Goal: Transaction & Acquisition: Purchase product/service

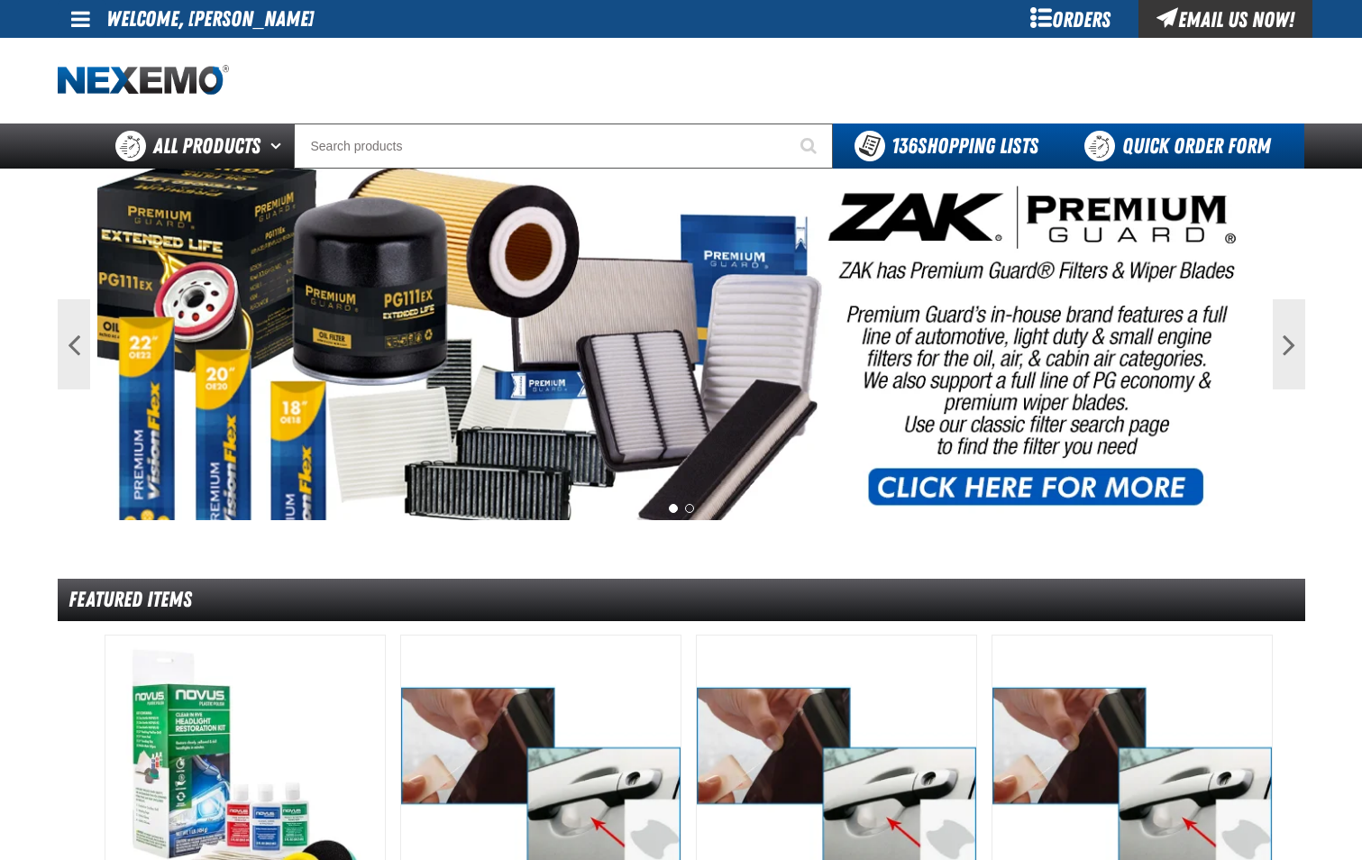
click at [1183, 158] on link "Quick Order Form" at bounding box center [1182, 146] width 244 height 45
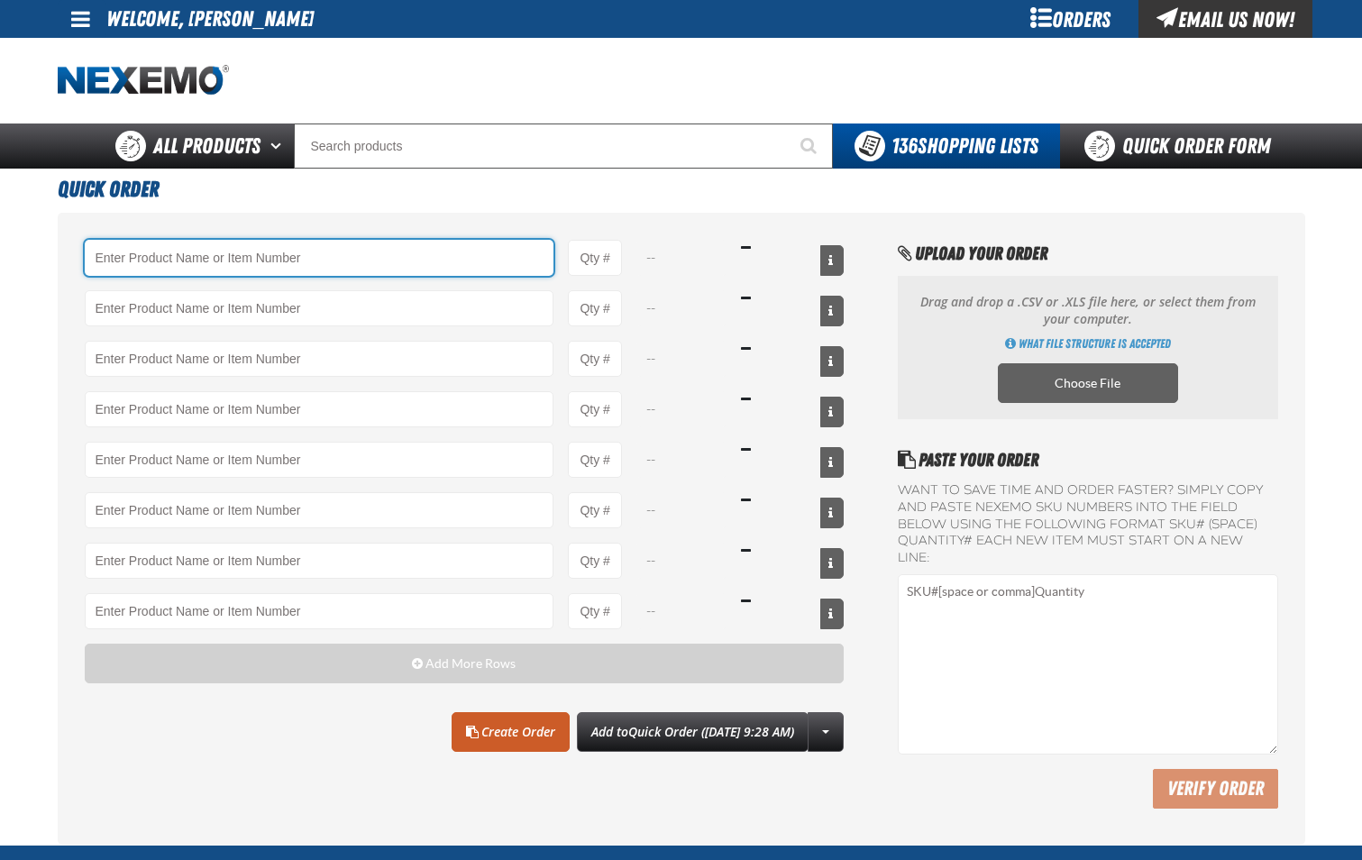
click at [408, 250] on input "Product" at bounding box center [320, 258] width 470 height 36
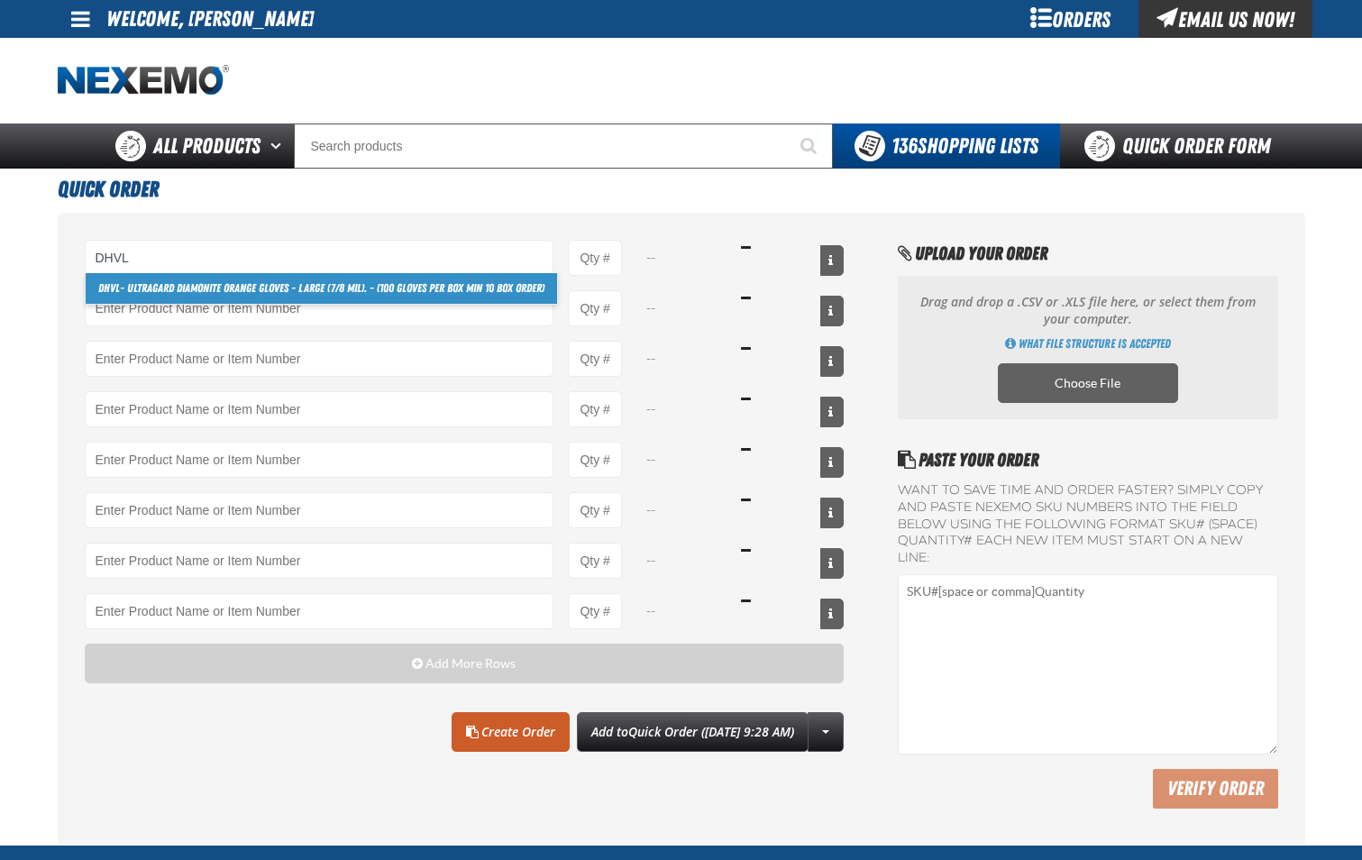
click at [391, 282] on link "DHVL - Ultragard Diamonite Orange Gloves - Large (7/8 mil). - (100 gloves per b…" at bounding box center [322, 288] width 472 height 31
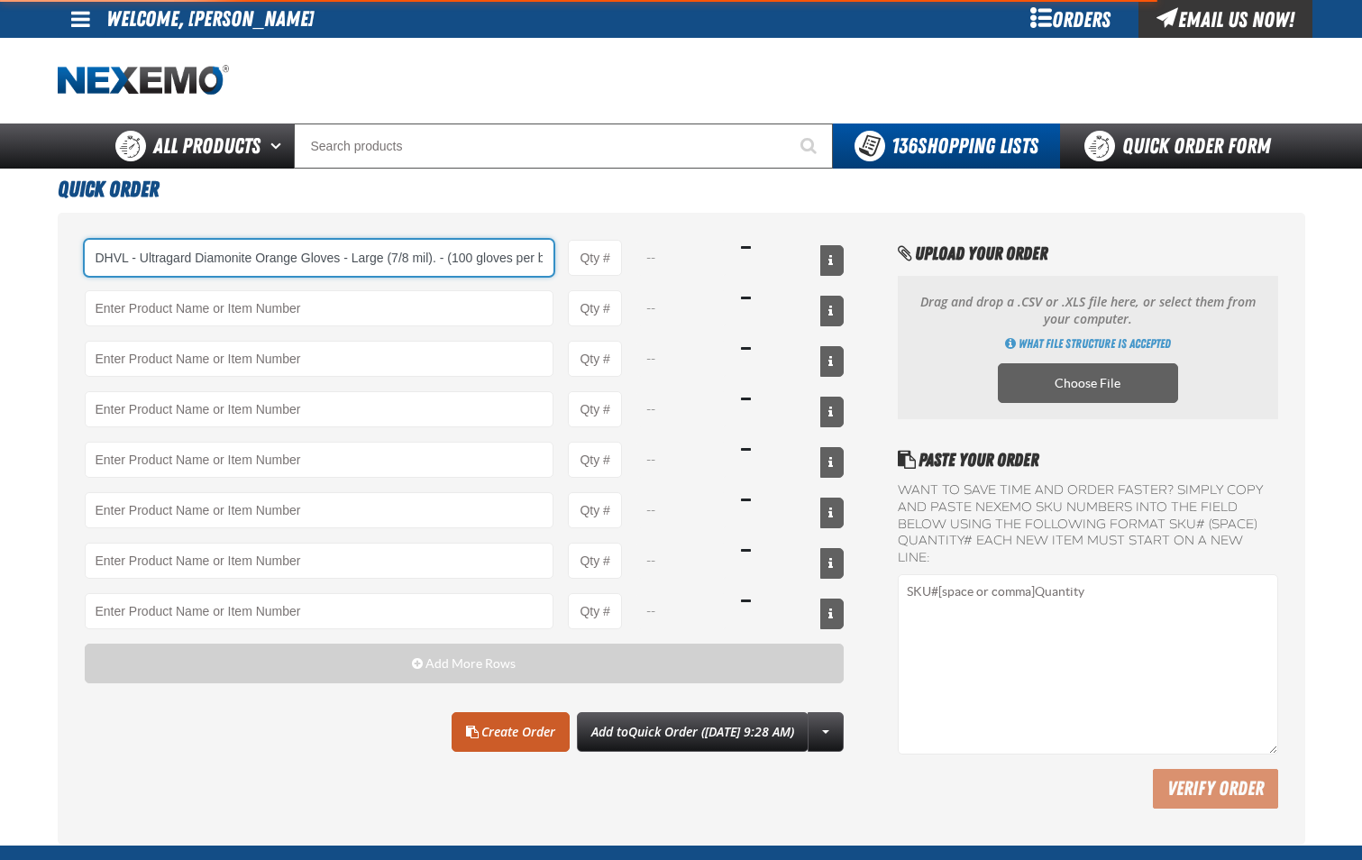
scroll to position [0, 121]
type input "DHVL - Ultragard Diamonite Orange Gloves - Large (7/8 mil). - (100 gloves per b…"
type input "1"
select select "box"
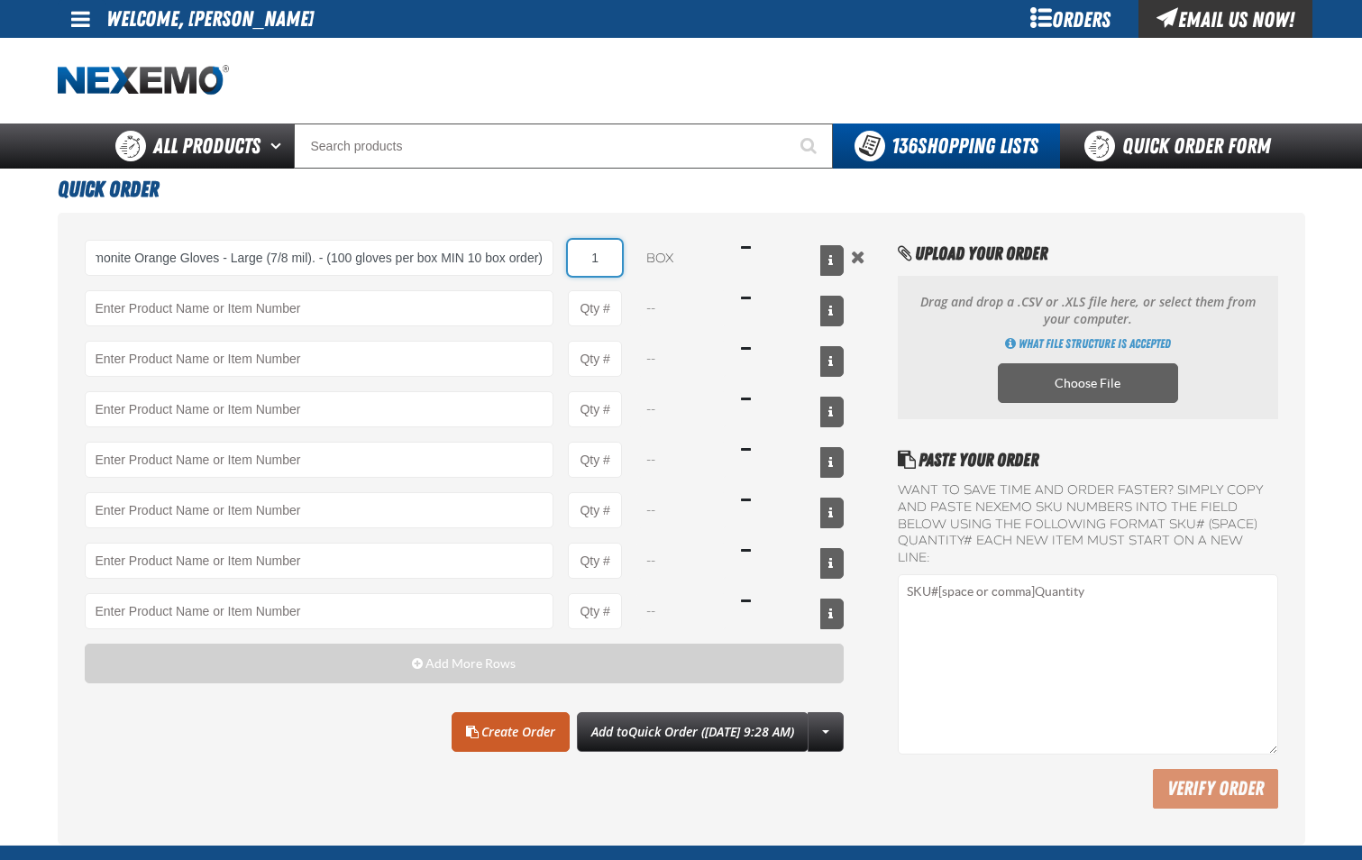
scroll to position [0, 0]
click at [604, 274] on input "1" at bounding box center [595, 258] width 54 height 36
type input "DHVL - Ultragard Diamonite Orange Gloves - Large (7/8 mil). - (100 gloves per b…"
type input "30"
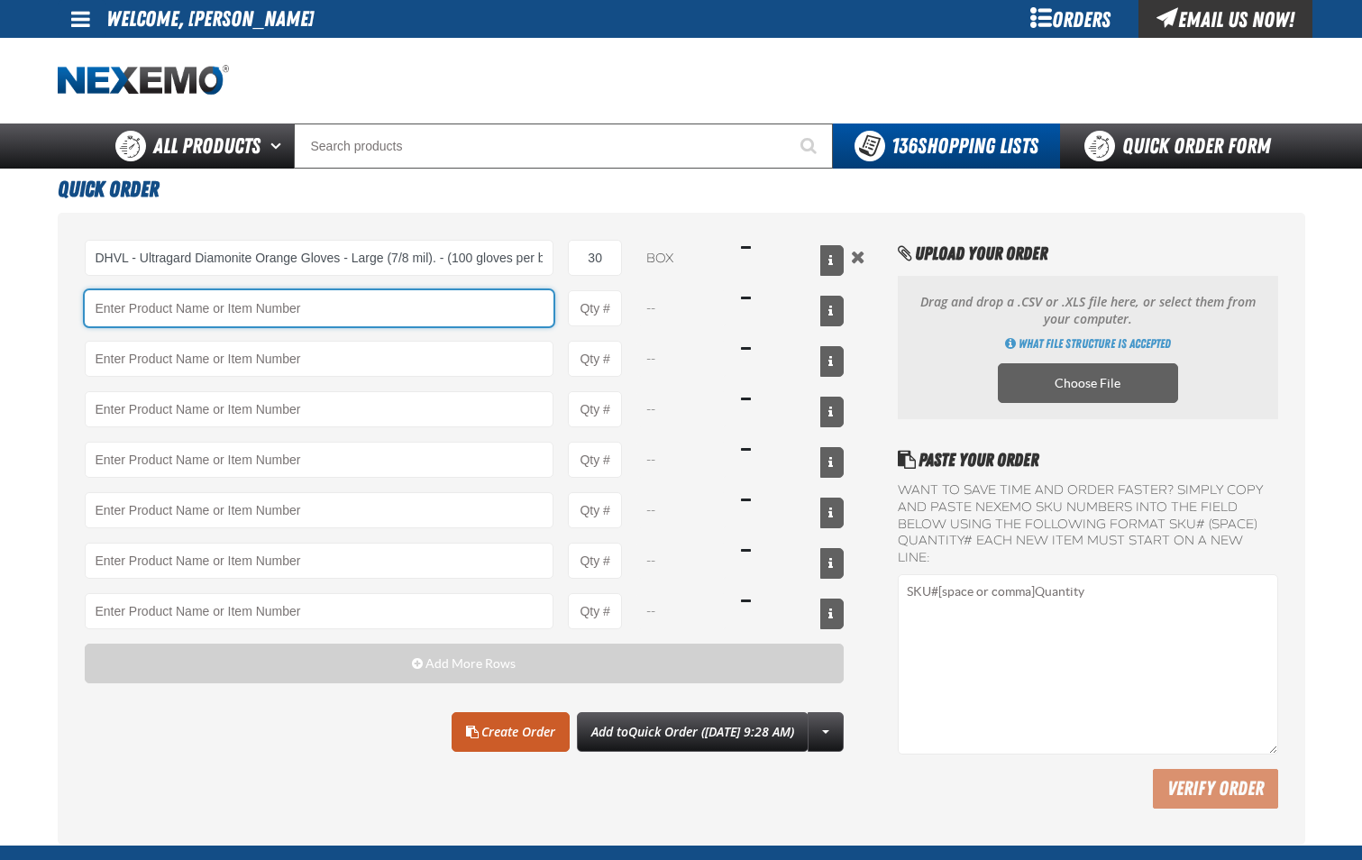
click at [444, 305] on input "Product" at bounding box center [320, 308] width 470 height 36
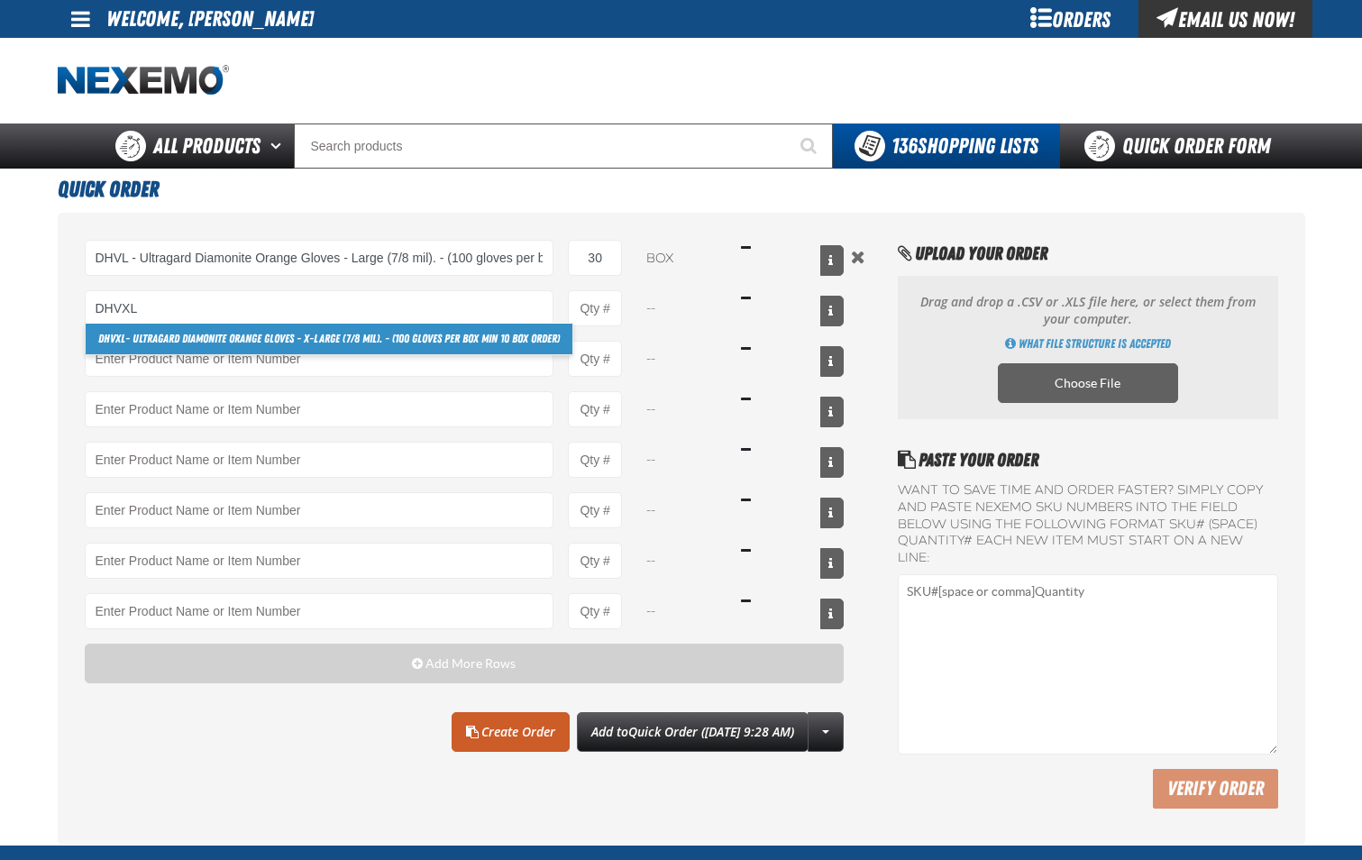
click at [428, 334] on link "DHVXL - Ultragard Diamonite Orange Gloves - X-Large (7/8 mil). - (100 gloves pe…" at bounding box center [329, 339] width 487 height 31
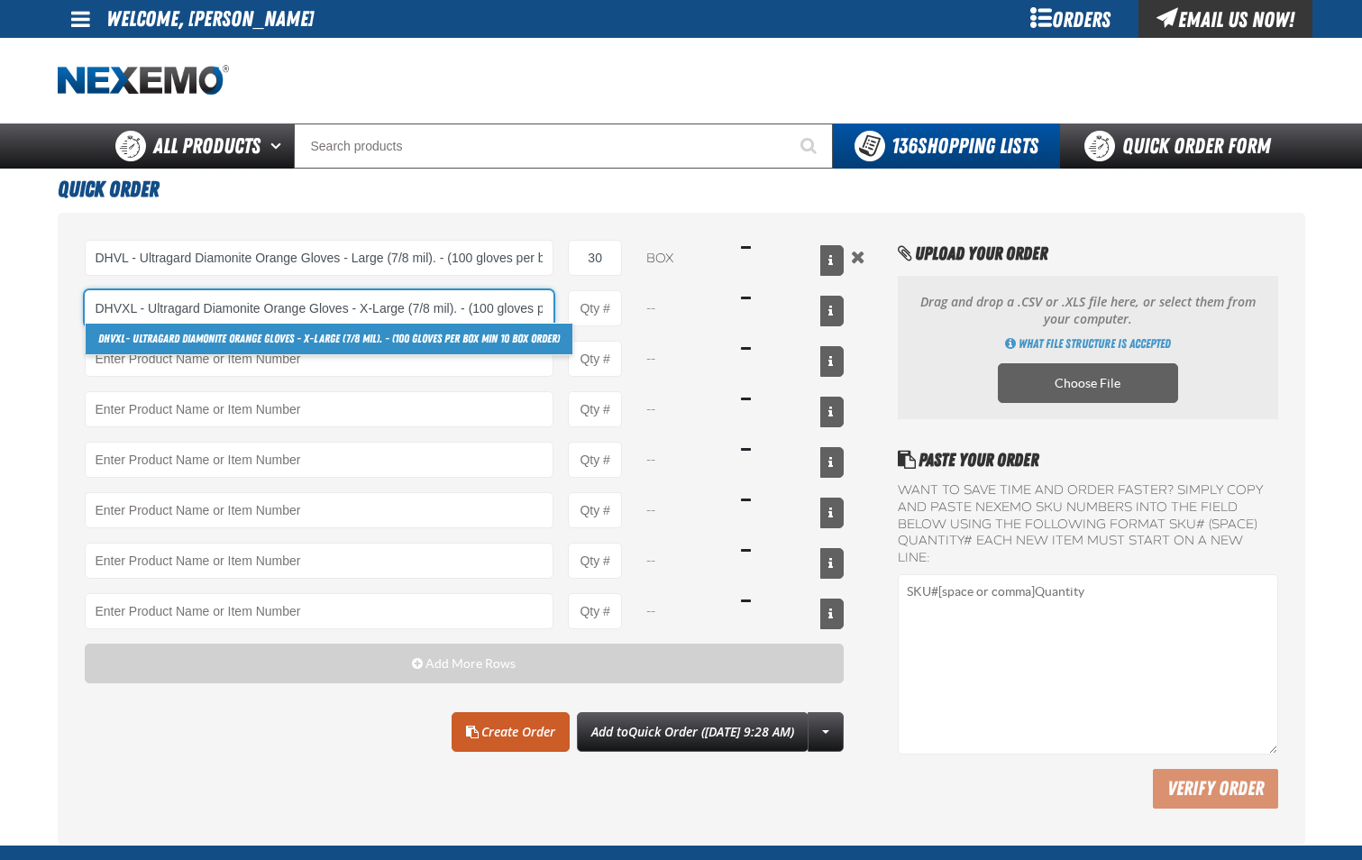
scroll to position [0, 142]
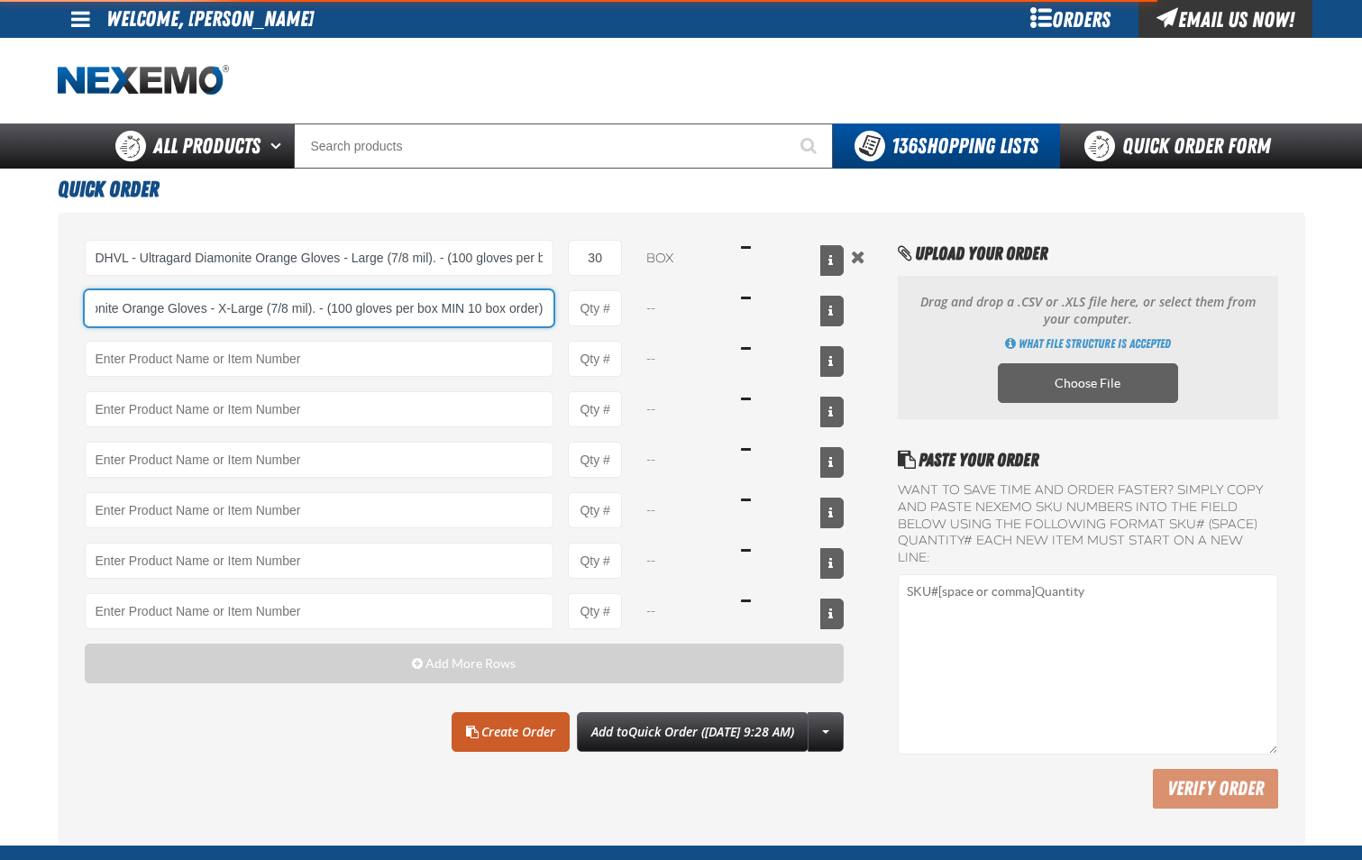
type input "DHVXL - Ultragard Diamonite Orange Gloves - X-Large (7/8 mil). - (100 gloves pe…"
type input "1"
select select "box"
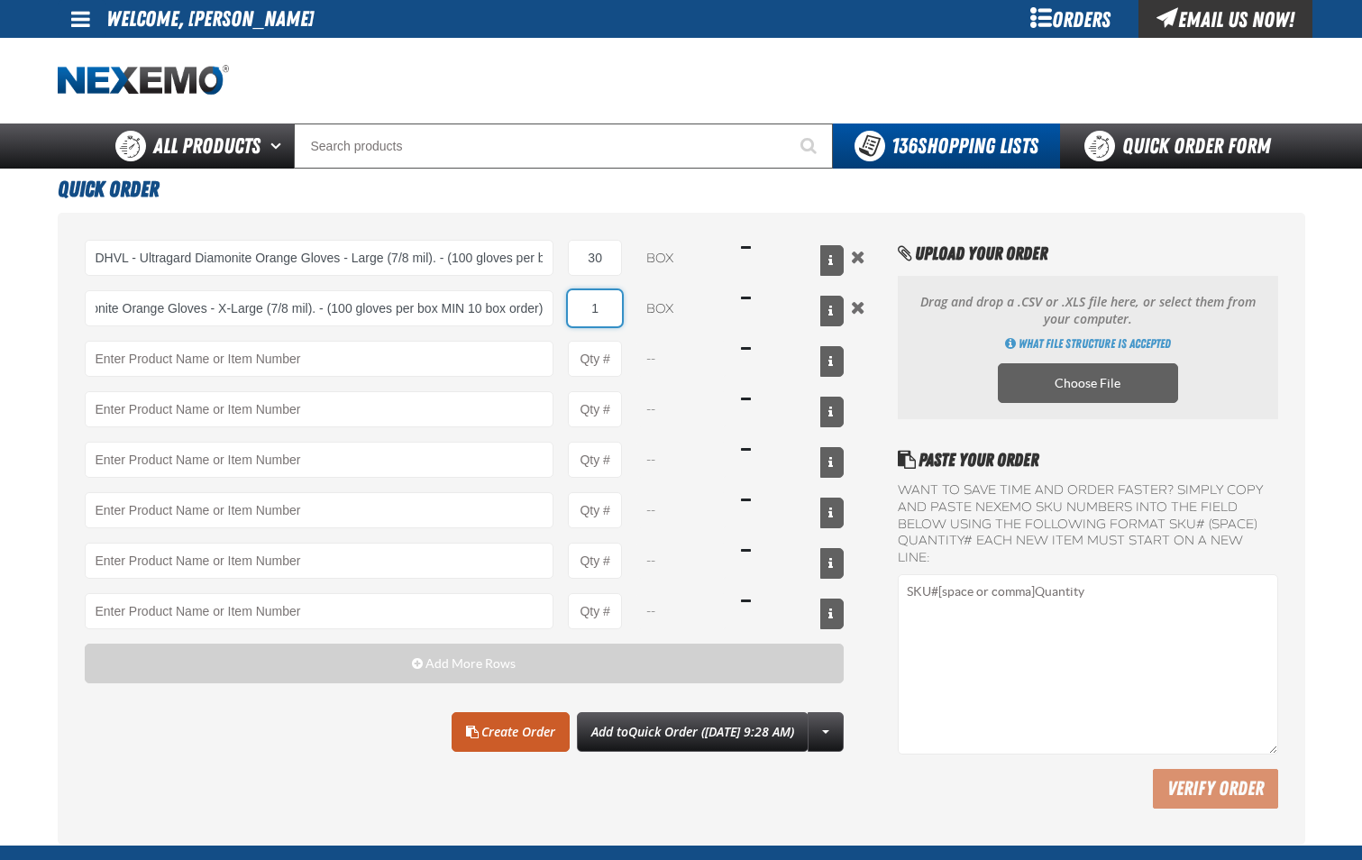
click at [604, 314] on input "1" at bounding box center [595, 308] width 54 height 36
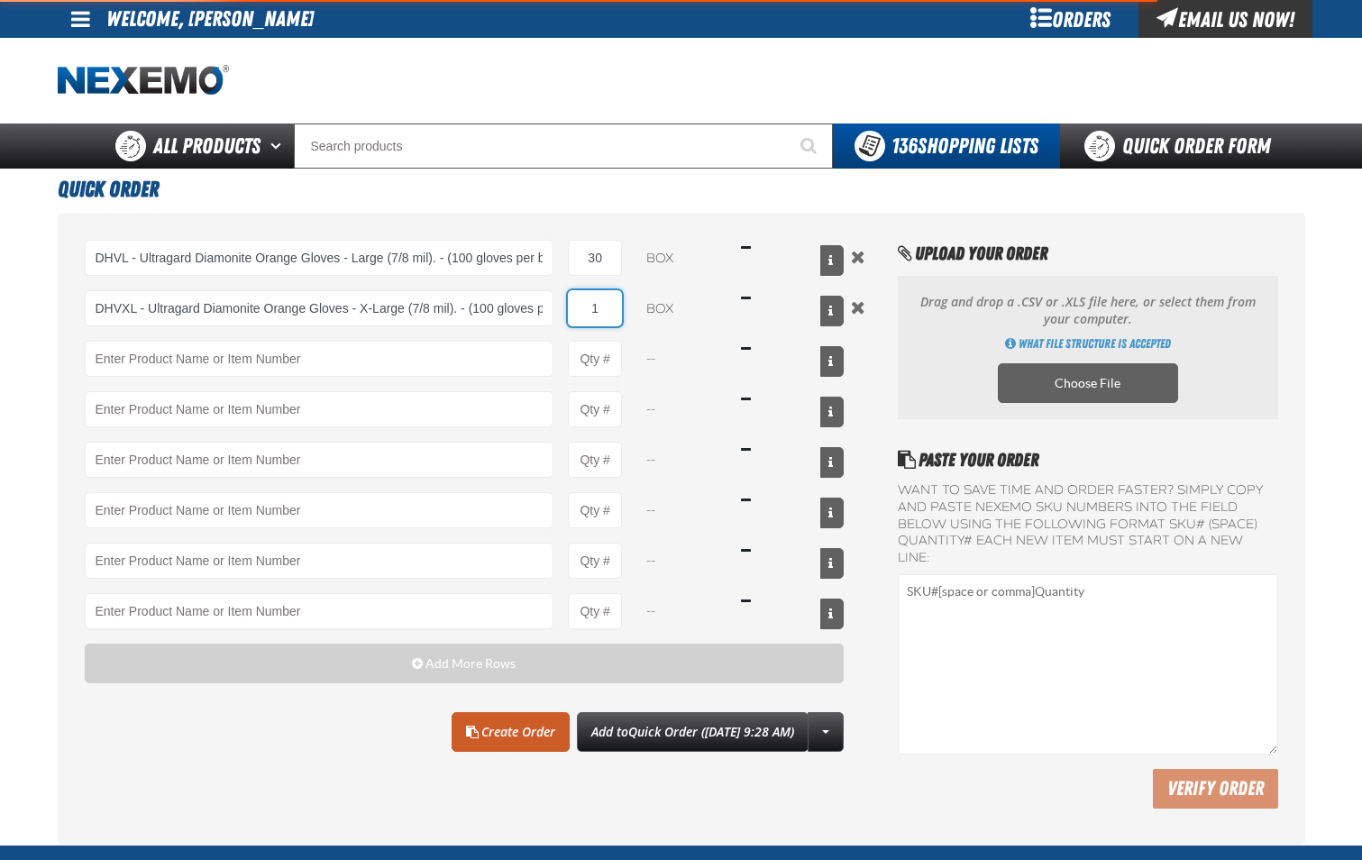
type input "DHVXL - Ultragard Diamonite Orange Gloves - X-Large (7/8 mil). - (100 gloves pe…"
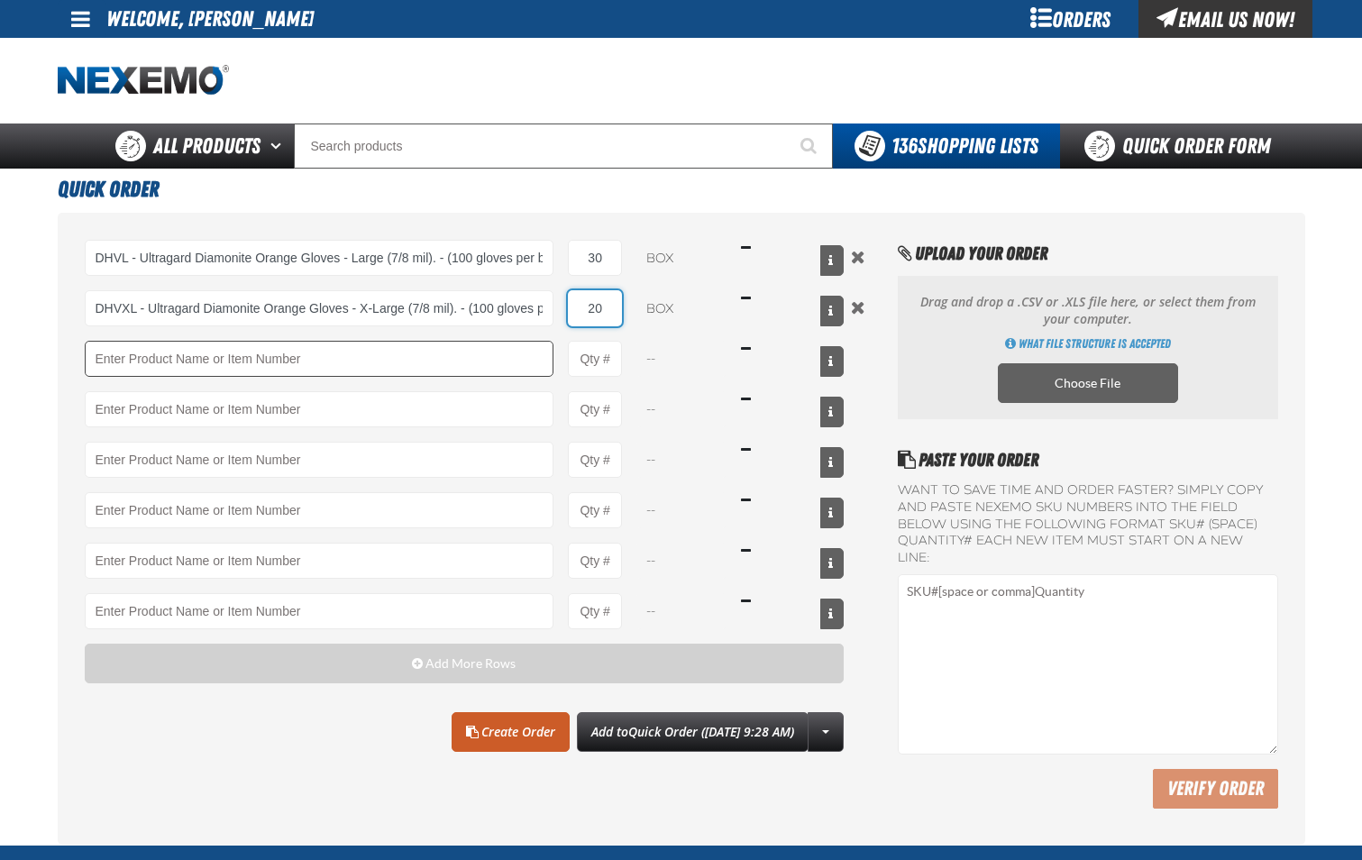
type input "20"
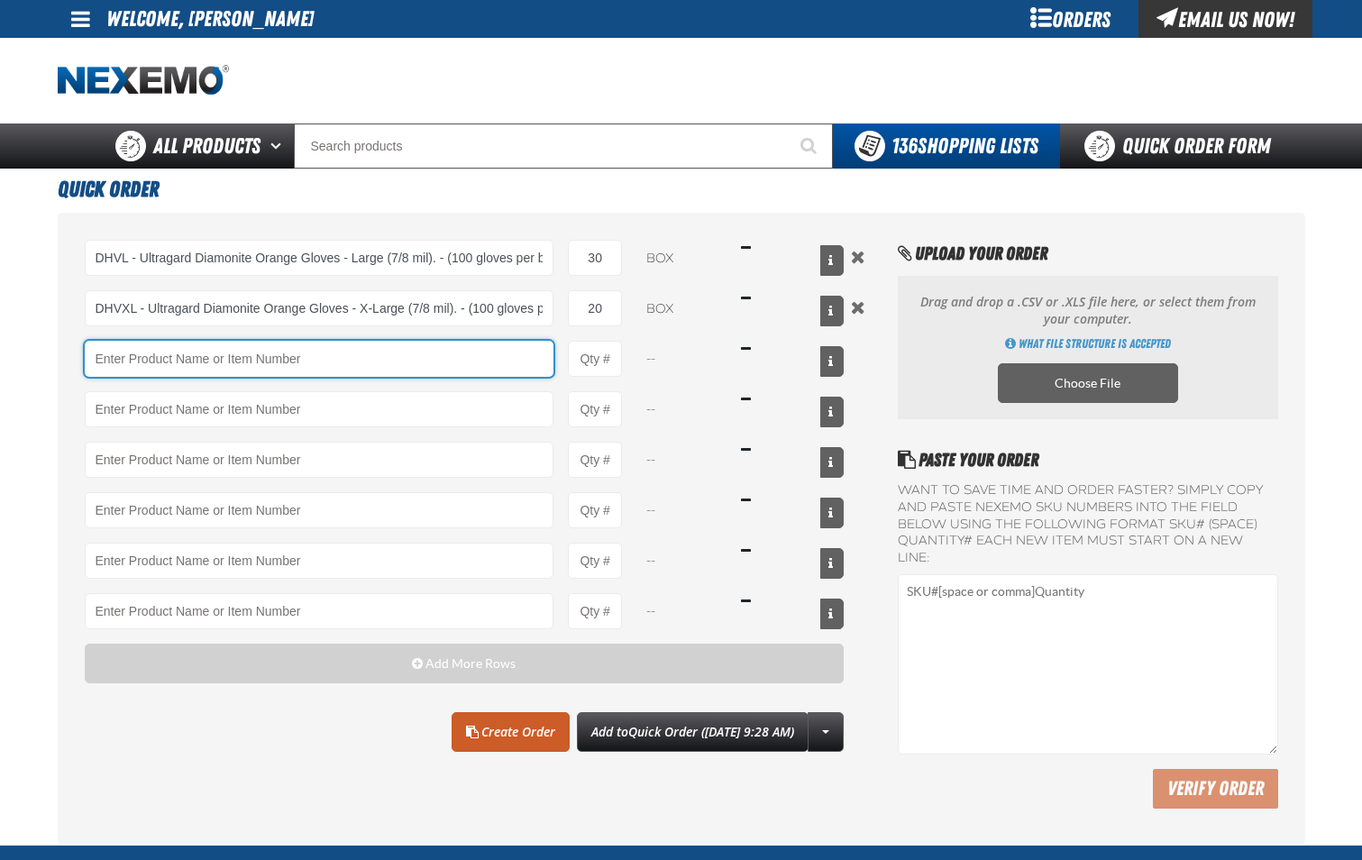
click at [479, 363] on input "Product" at bounding box center [320, 359] width 470 height 36
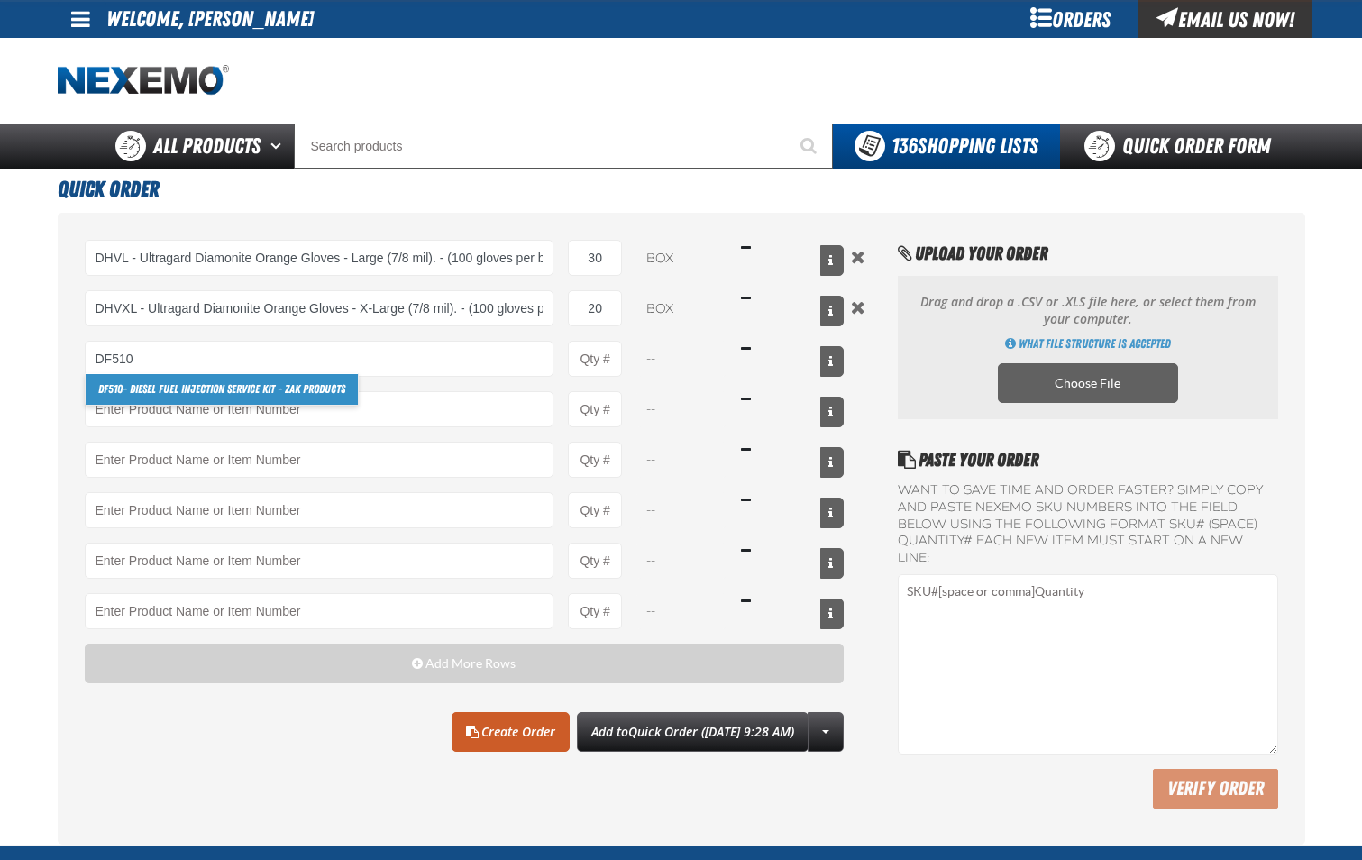
click at [332, 382] on link "DF510 - Diesel Fuel Injection Service Kit - ZAK Products" at bounding box center [222, 389] width 272 height 31
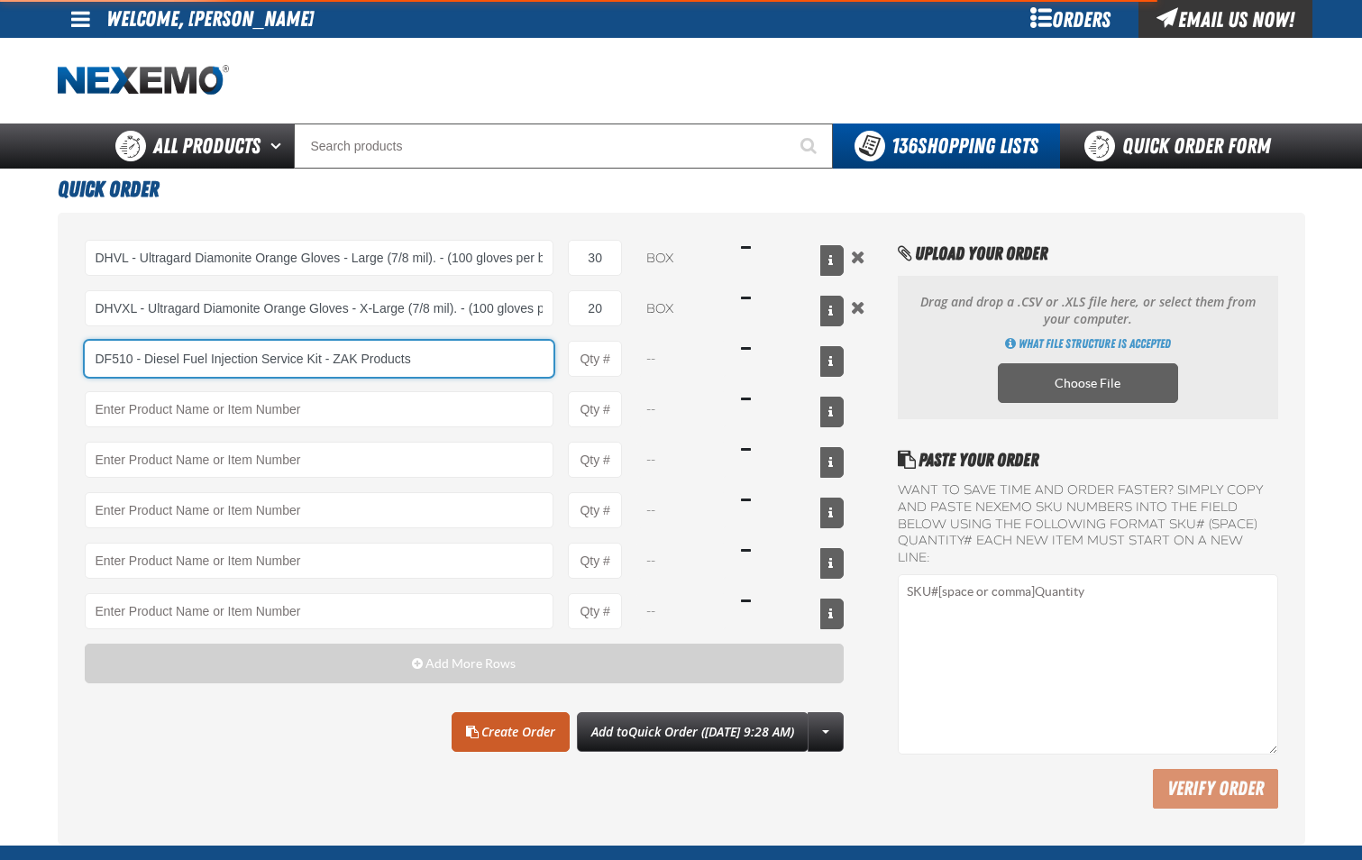
type input "DF510 - Diesel Fuel Injection Service Kit - ZAK Products"
type input "1"
select select "kit"
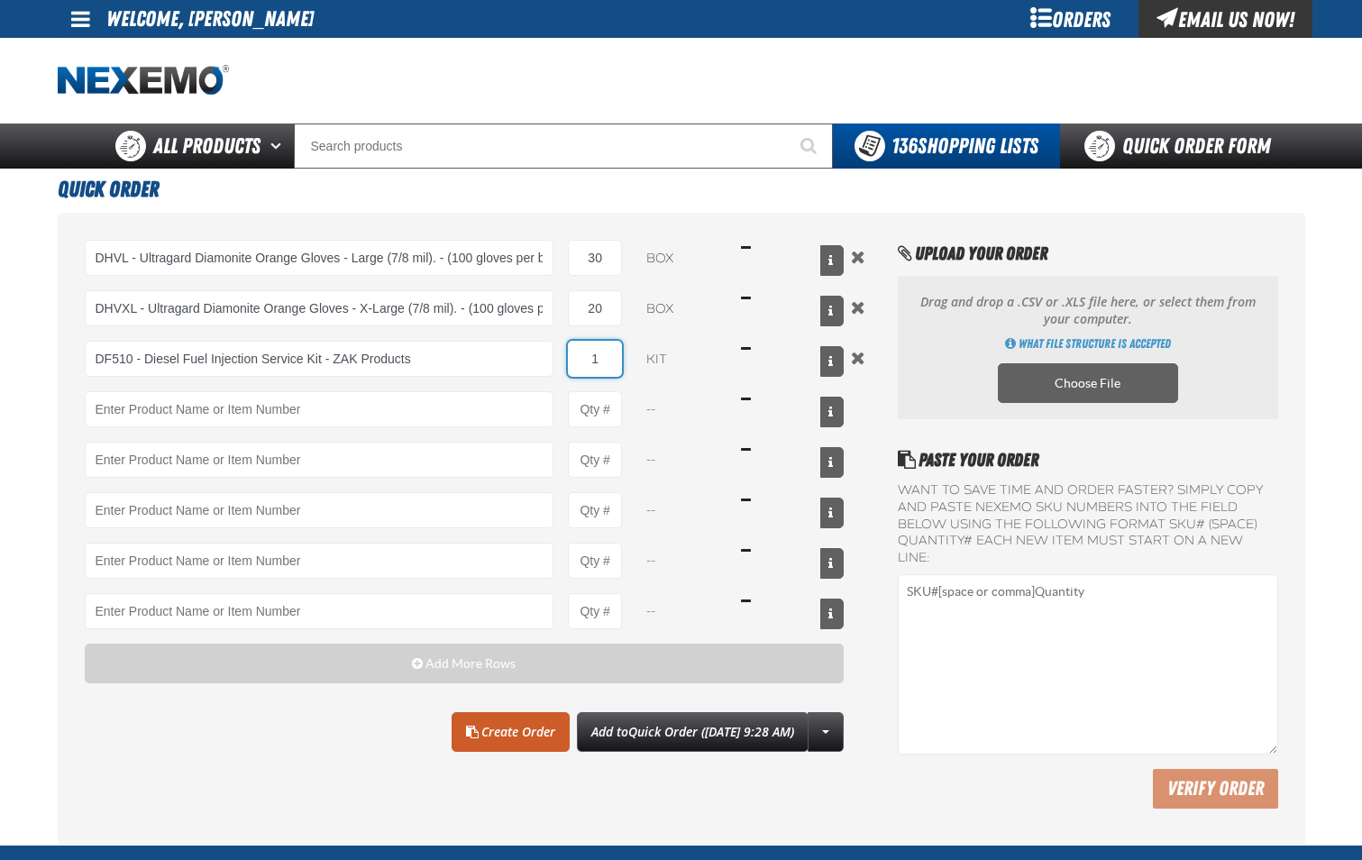
click at [602, 357] on input "1" at bounding box center [595, 359] width 54 height 36
type input "DF510 - Diesel Fuel Injection Service Kit - ZAK Products"
type input "12"
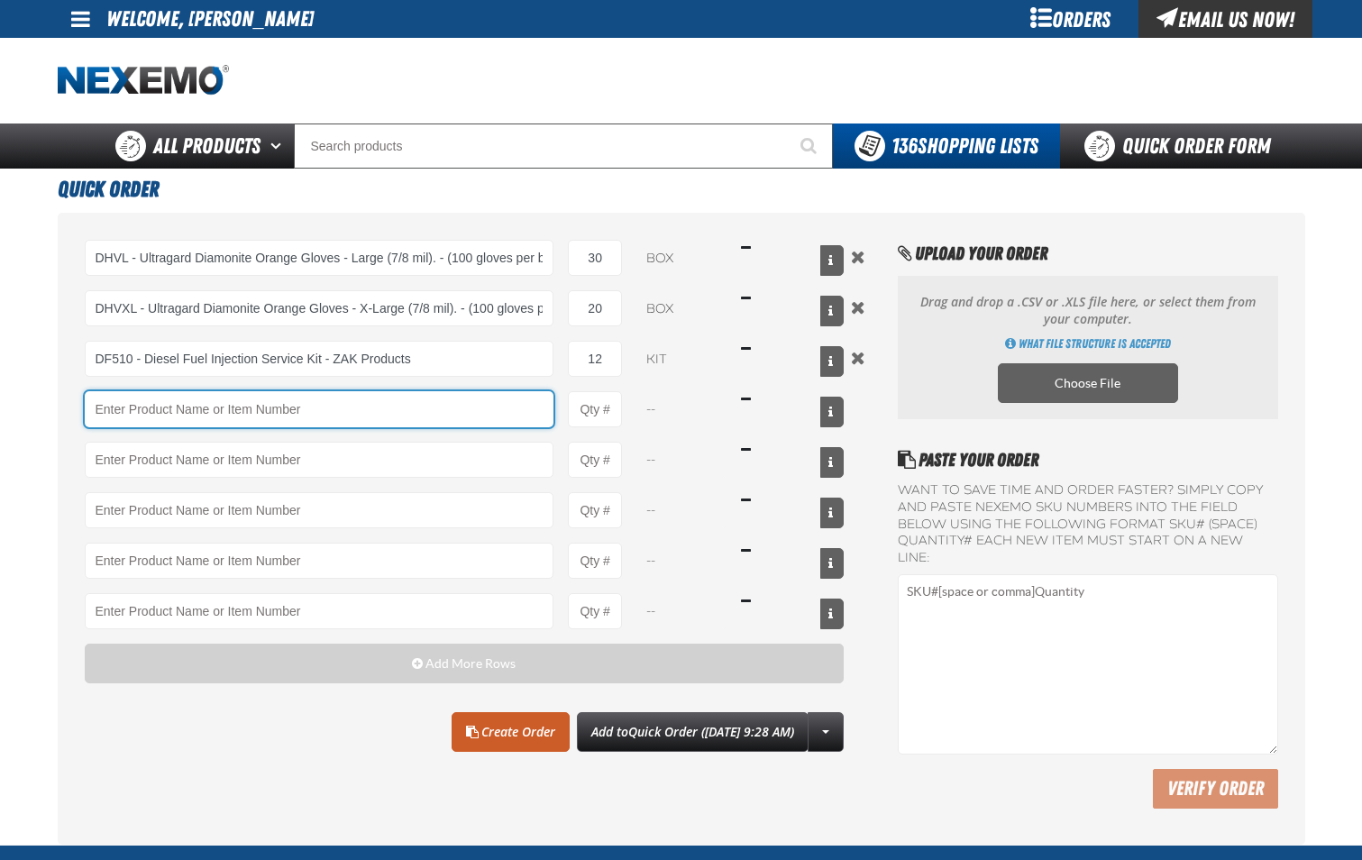
click at [459, 398] on input "Product" at bounding box center [320, 409] width 470 height 36
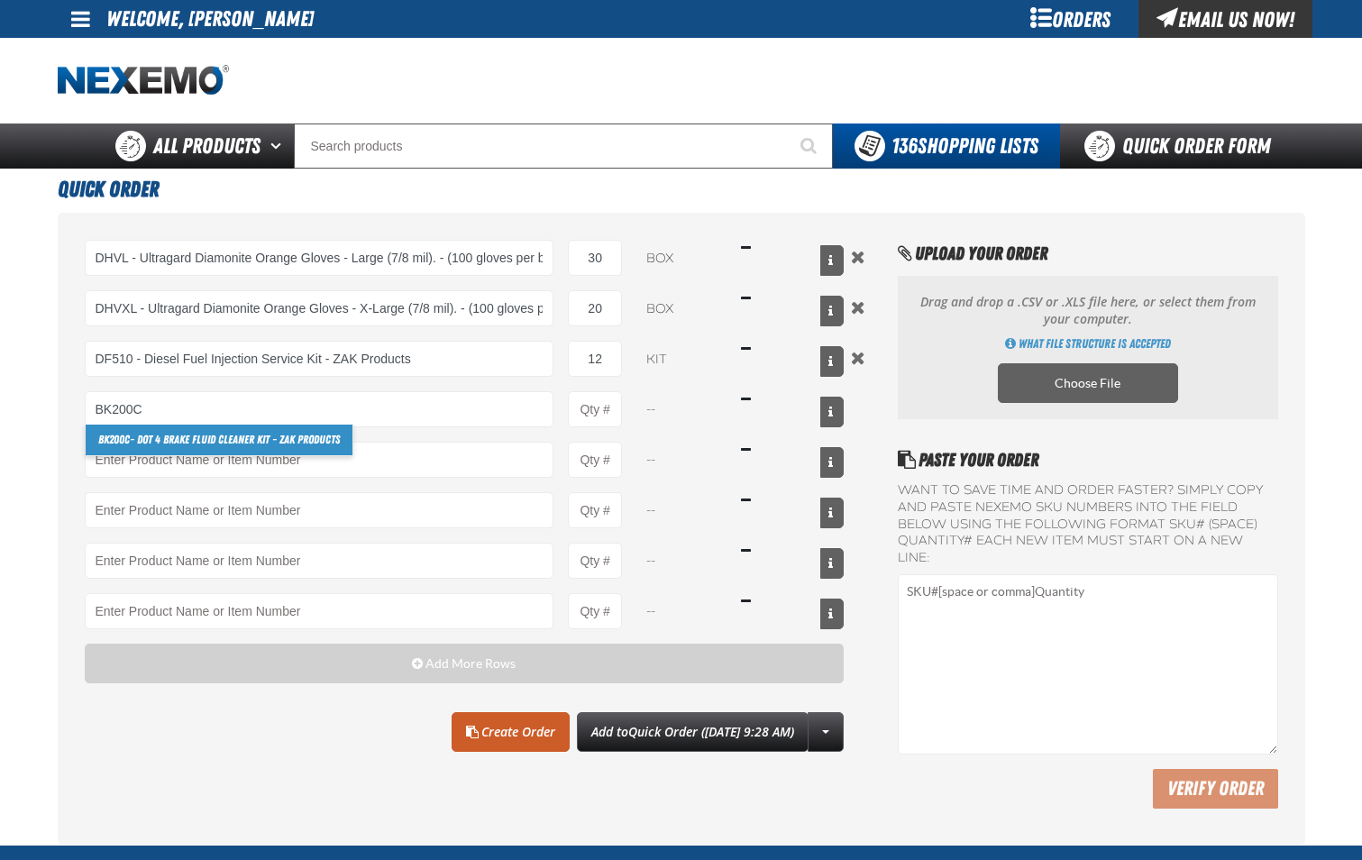
click at [341, 439] on link "BK200C - DOT 4 Brake Fluid Cleaner Kit - ZAK Products" at bounding box center [219, 440] width 267 height 31
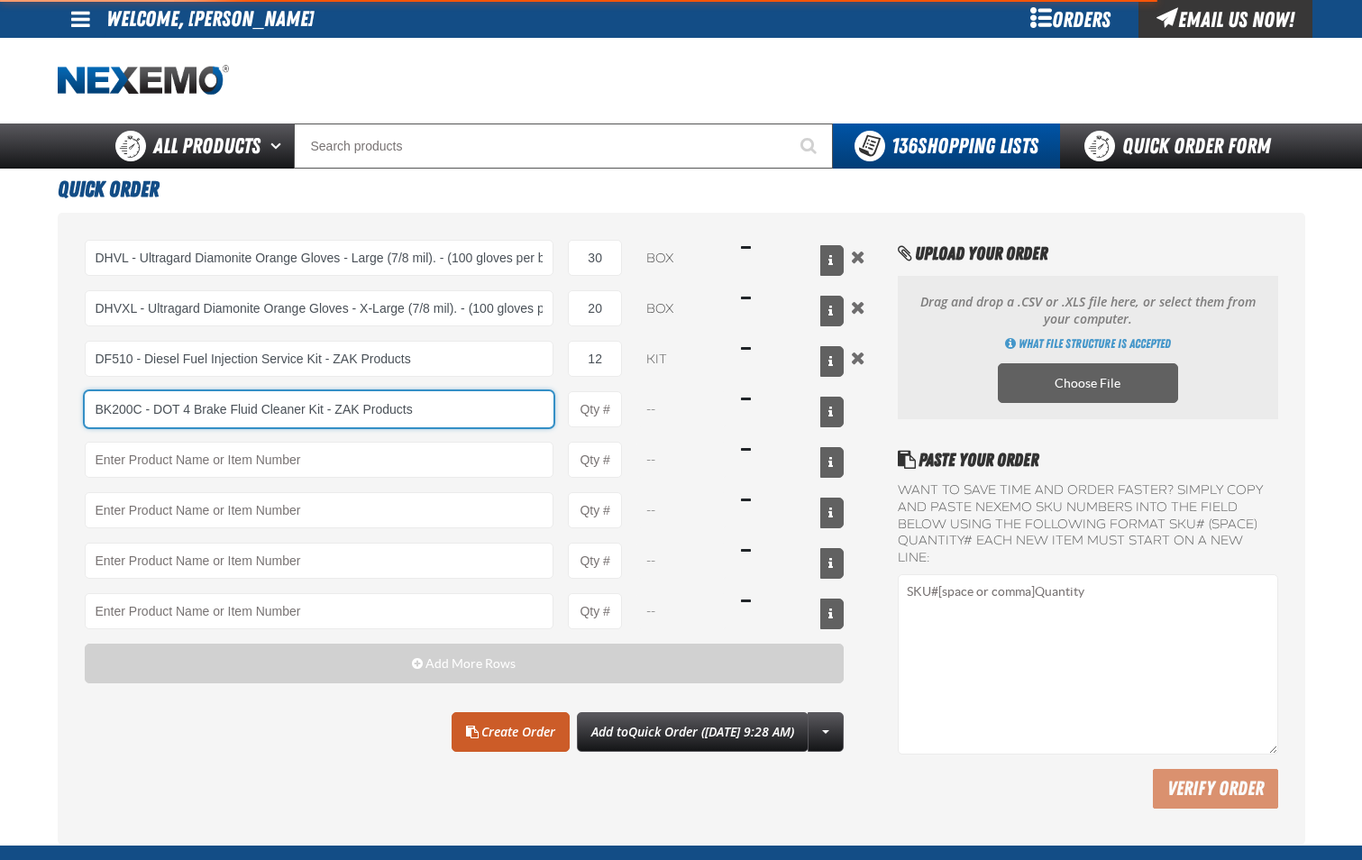
type input "BK200C - DOT 4 Brake Fluid Cleaner Kit - ZAK Products"
type input "1"
select select "kit"
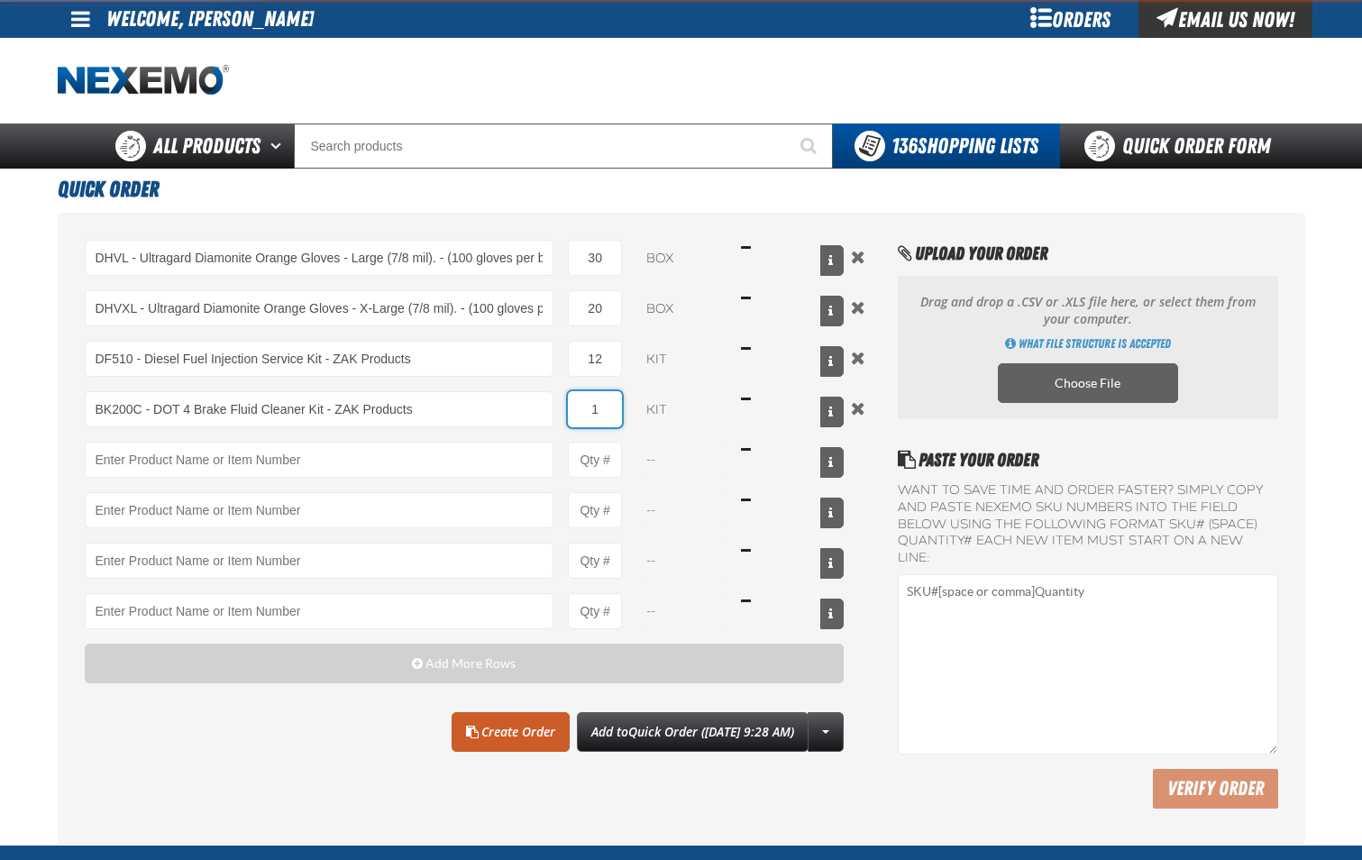
click at [612, 419] on input "1" at bounding box center [595, 409] width 54 height 36
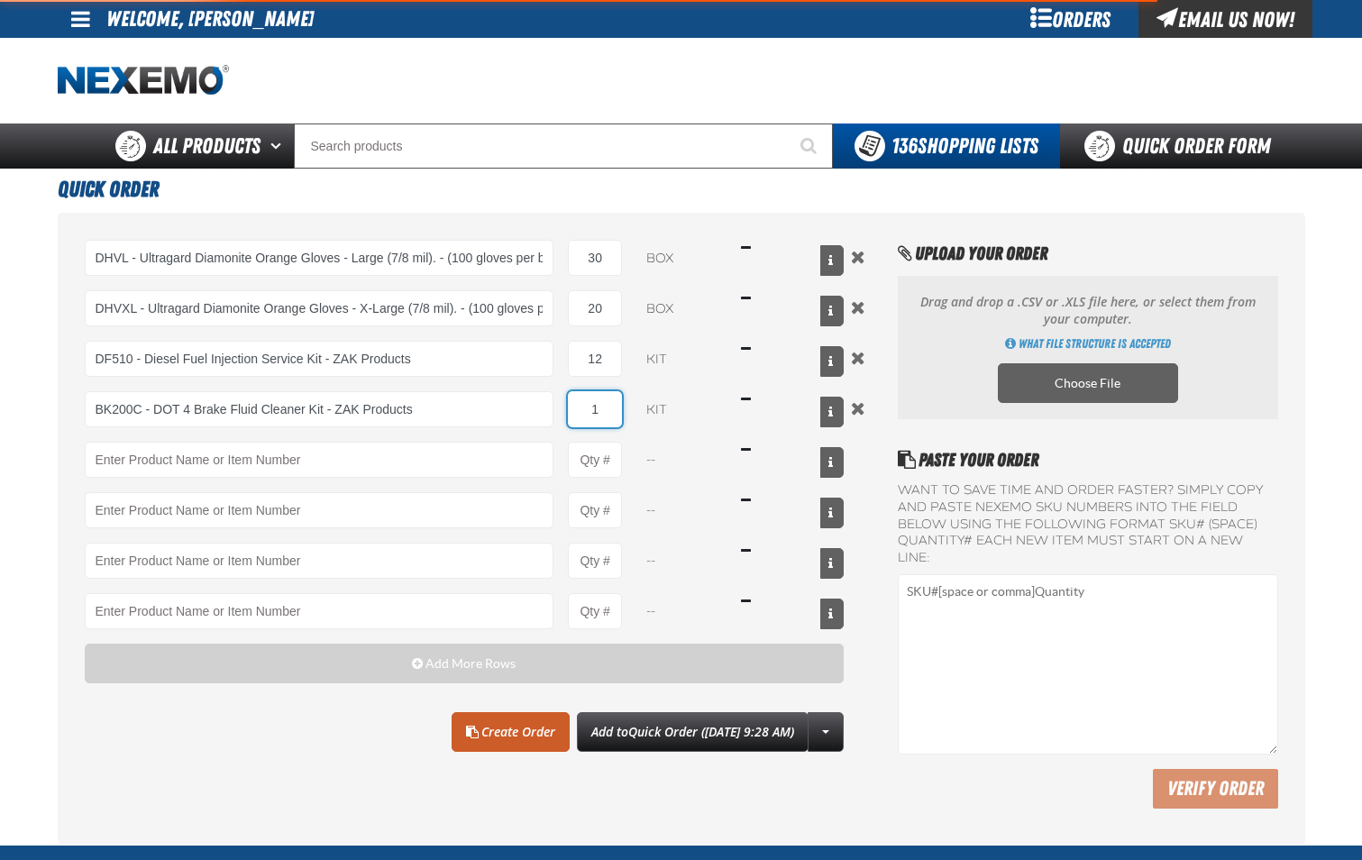
type input "BK200C - DOT 4 Brake Fluid Cleaner Kit - ZAK Products"
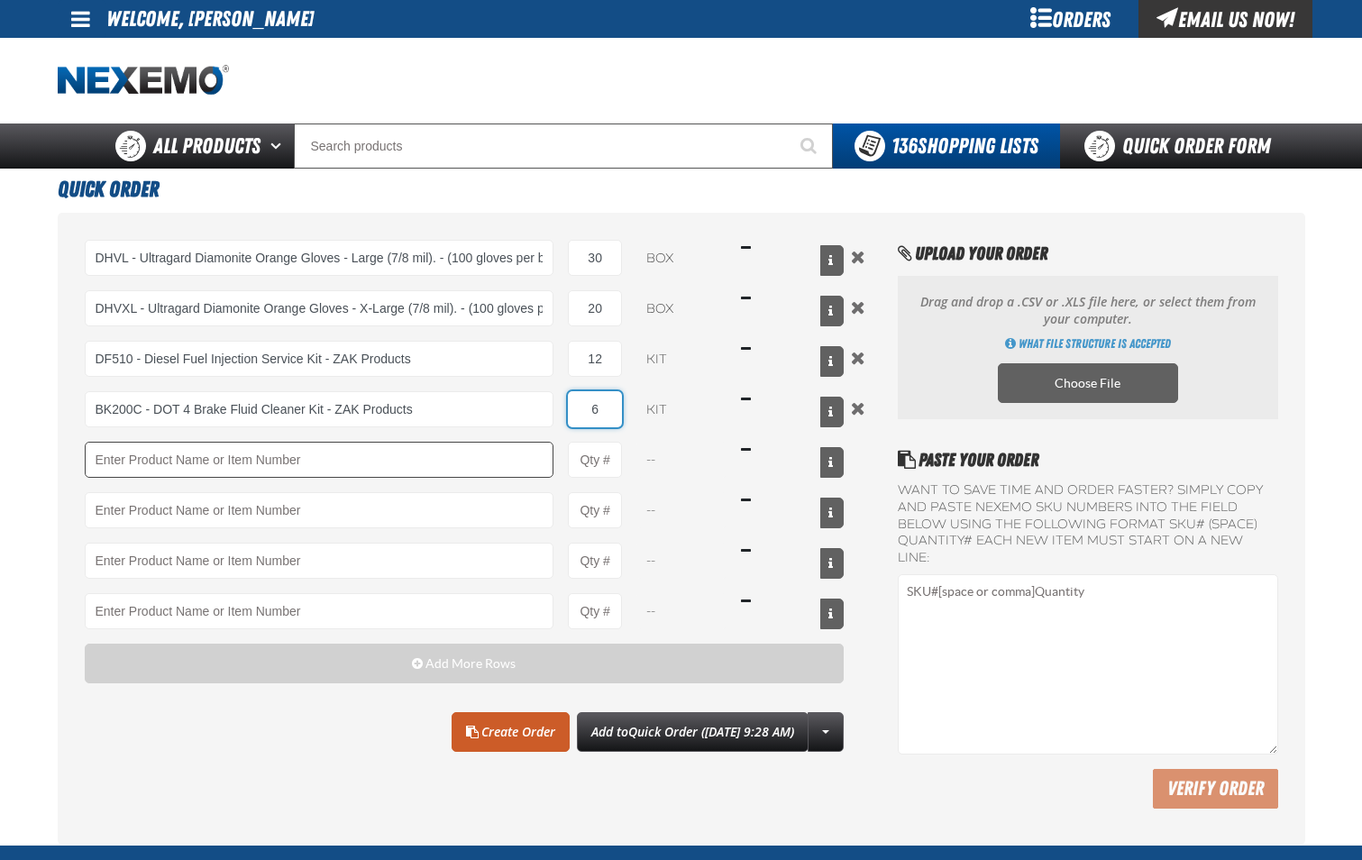
type input "6"
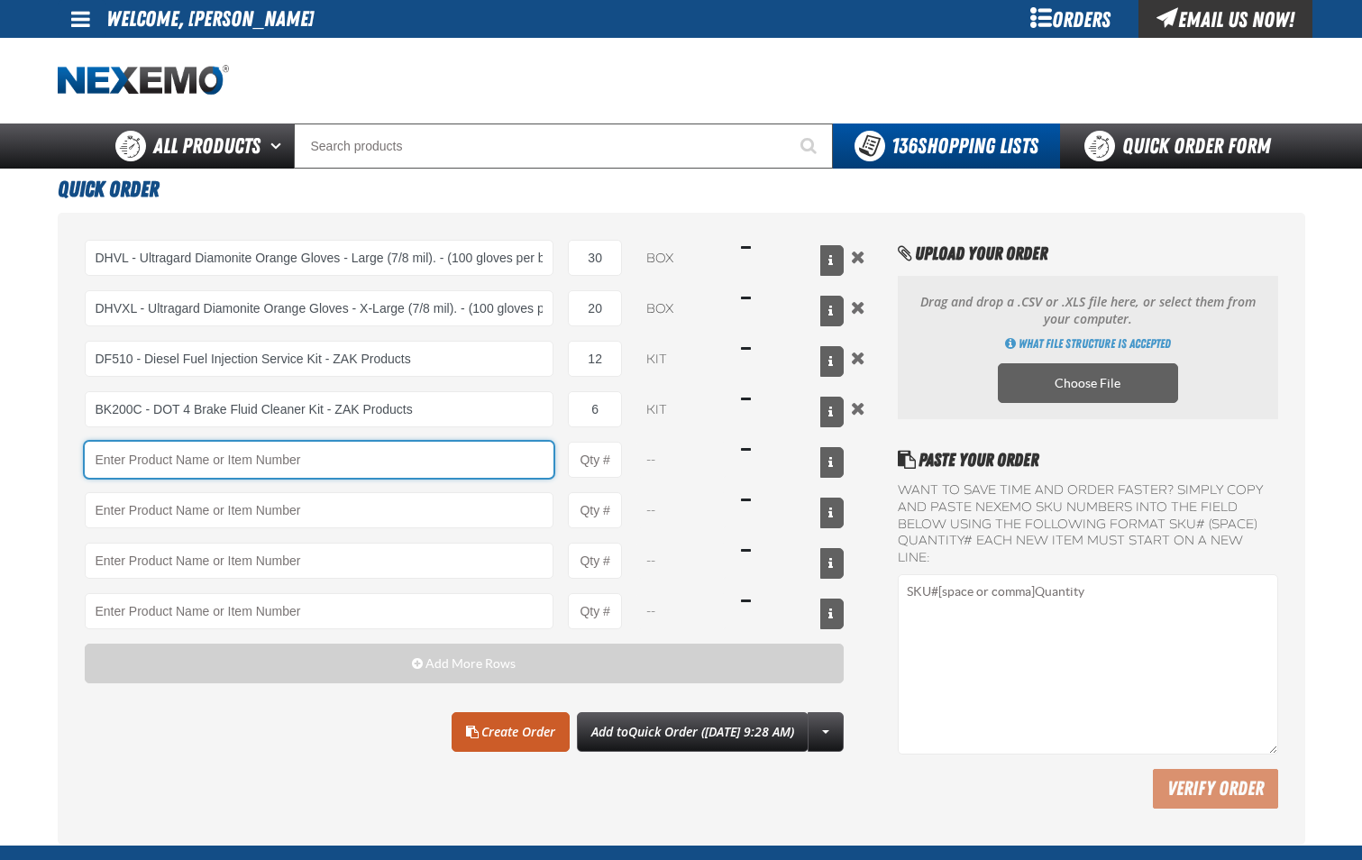
click at [489, 455] on input "Product" at bounding box center [320, 460] width 470 height 36
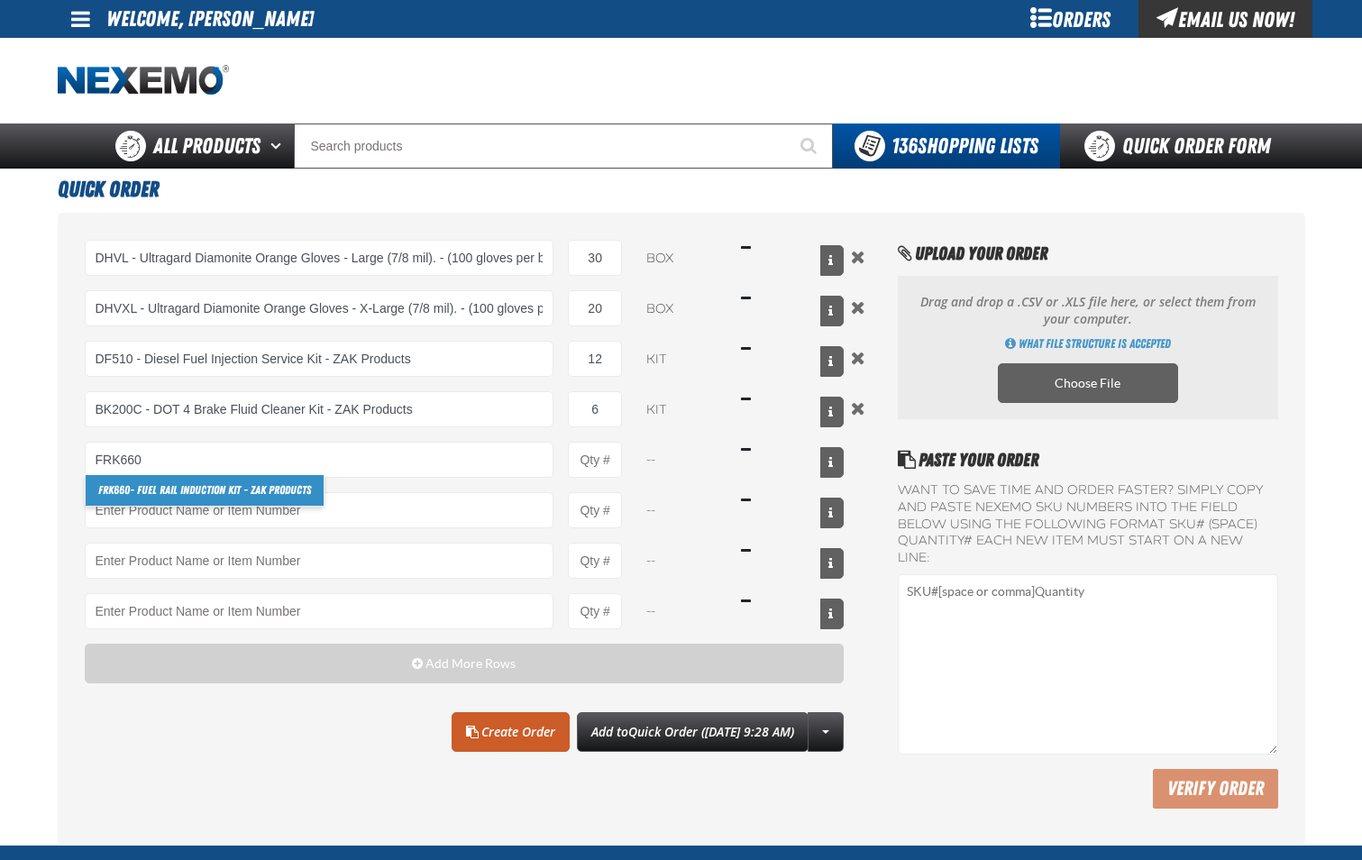
click at [312, 487] on link "FRK660 - Fuel Rail Induction Kit - ZAK Products" at bounding box center [205, 490] width 238 height 31
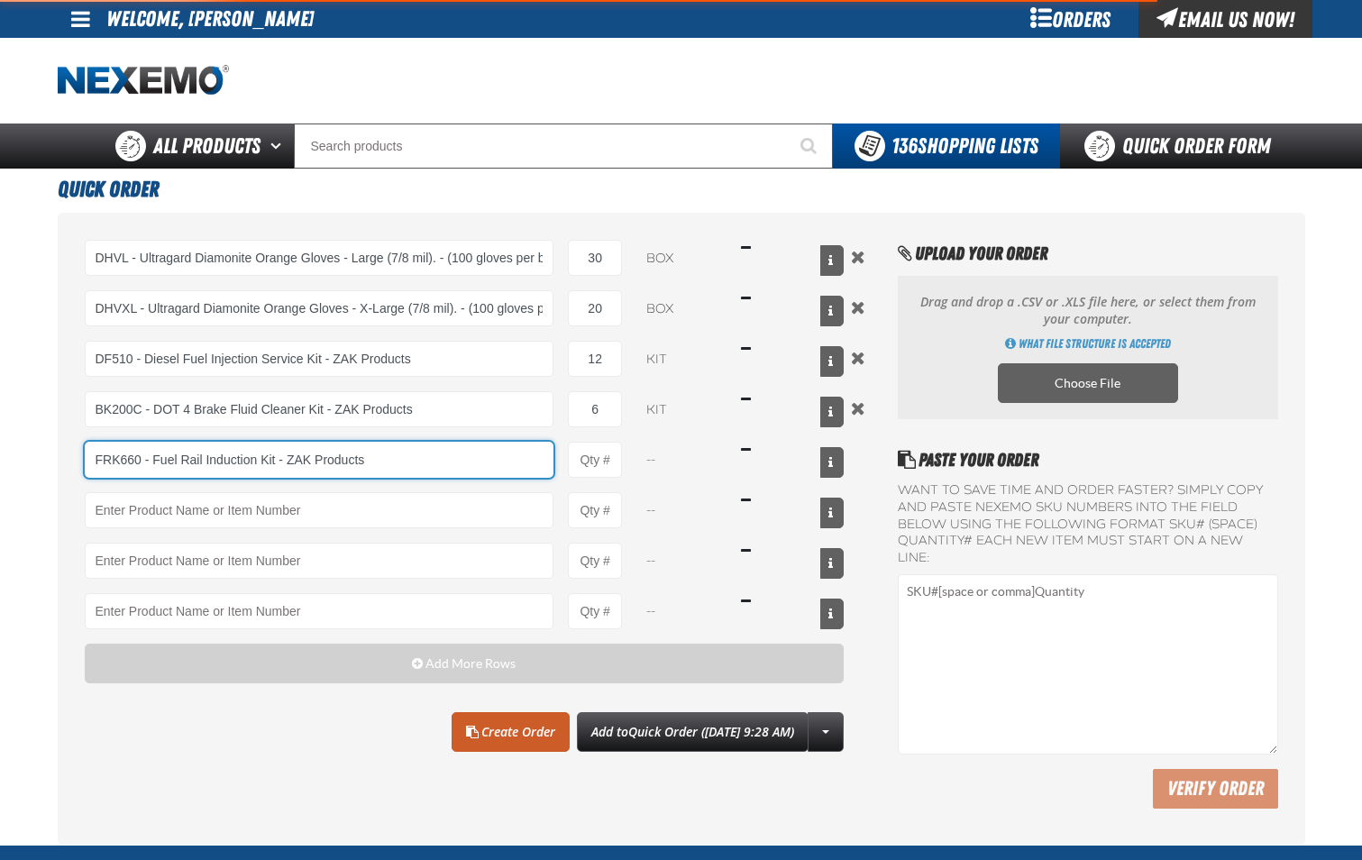
type input "FRK660 - Fuel Rail Induction Kit - ZAK Products"
type input "1"
select select "kit"
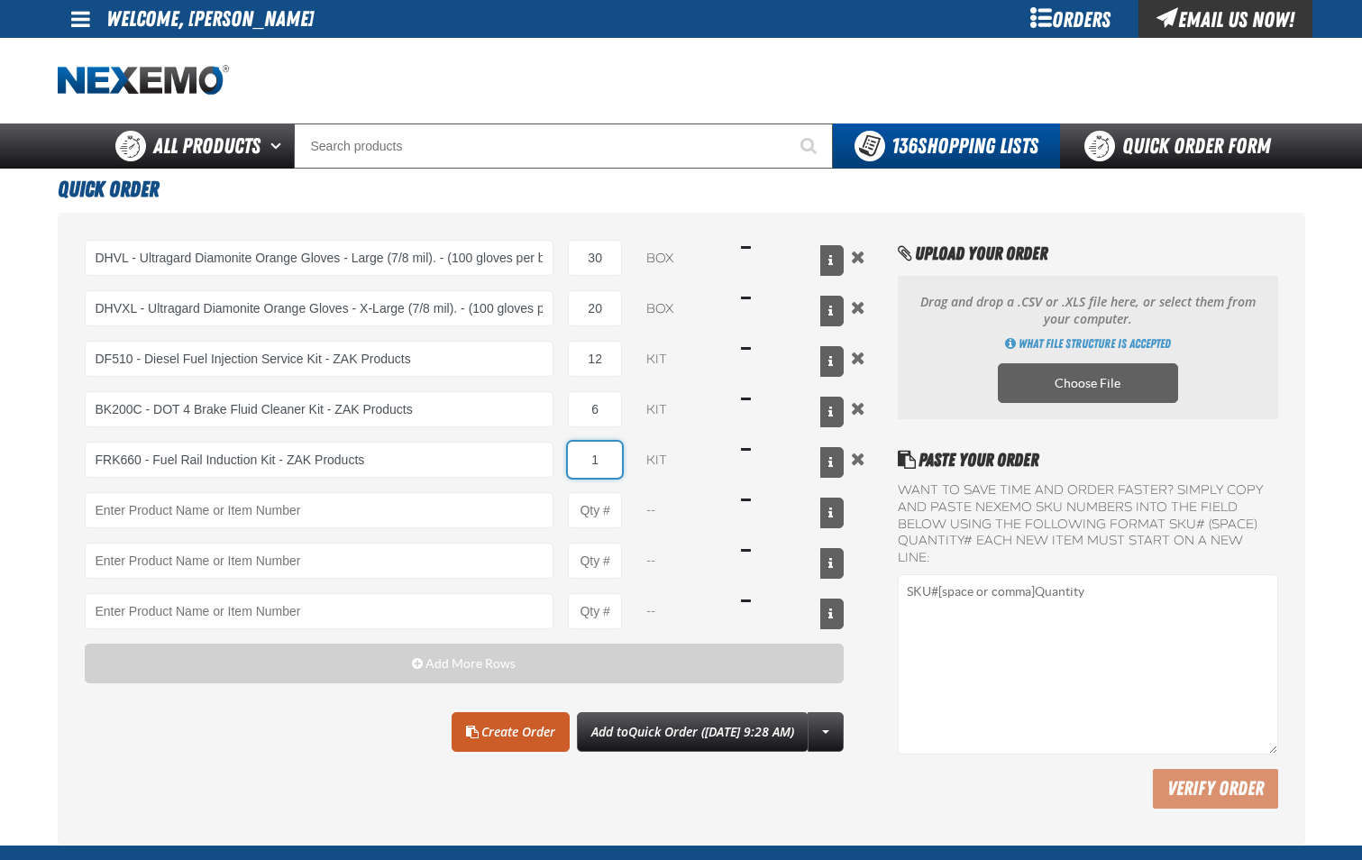
click at [610, 460] on input "1" at bounding box center [595, 460] width 54 height 36
type input "FRK660 - Fuel Rail Induction Kit - ZAK Products"
type input "12"
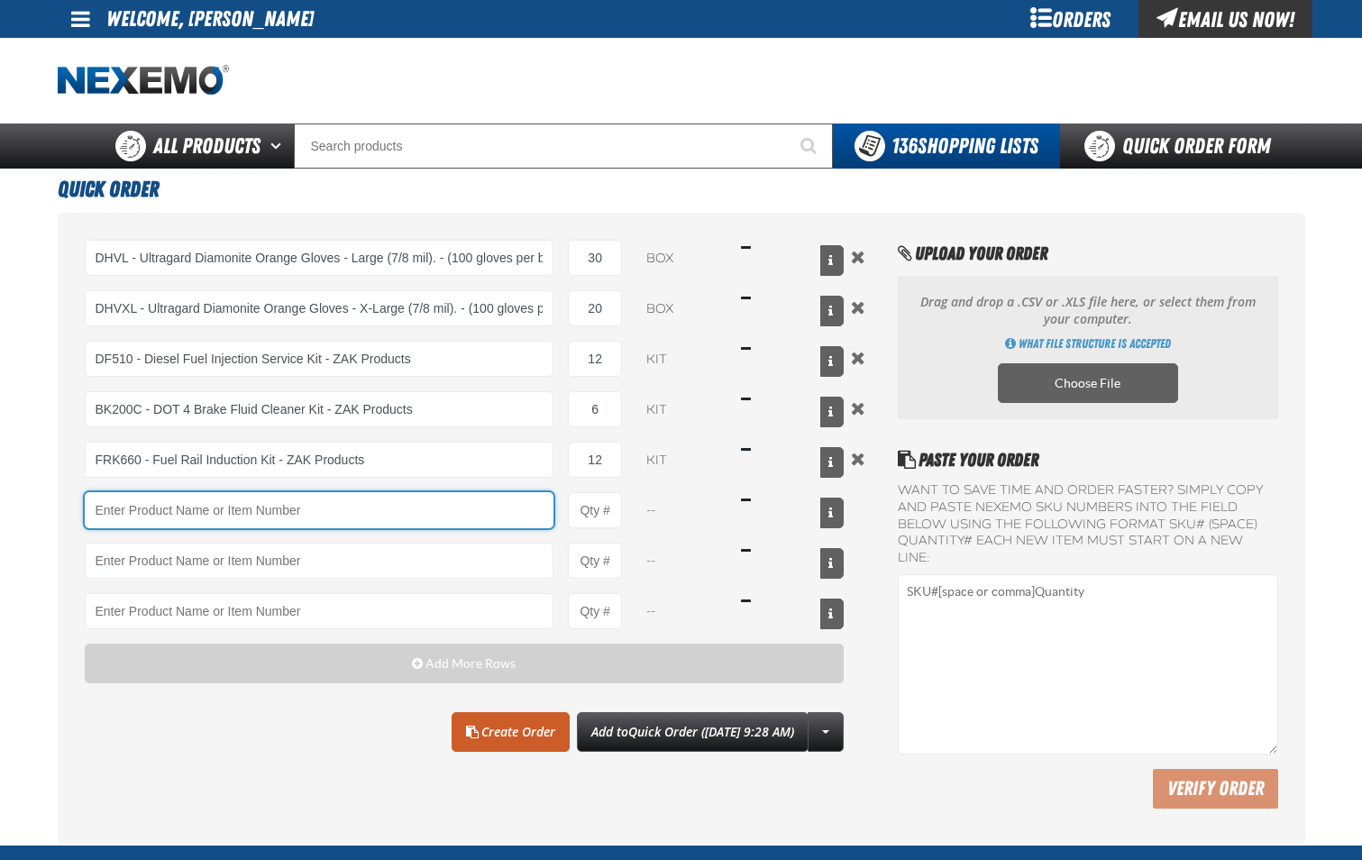
click at [435, 517] on input "Product" at bounding box center [320, 510] width 470 height 36
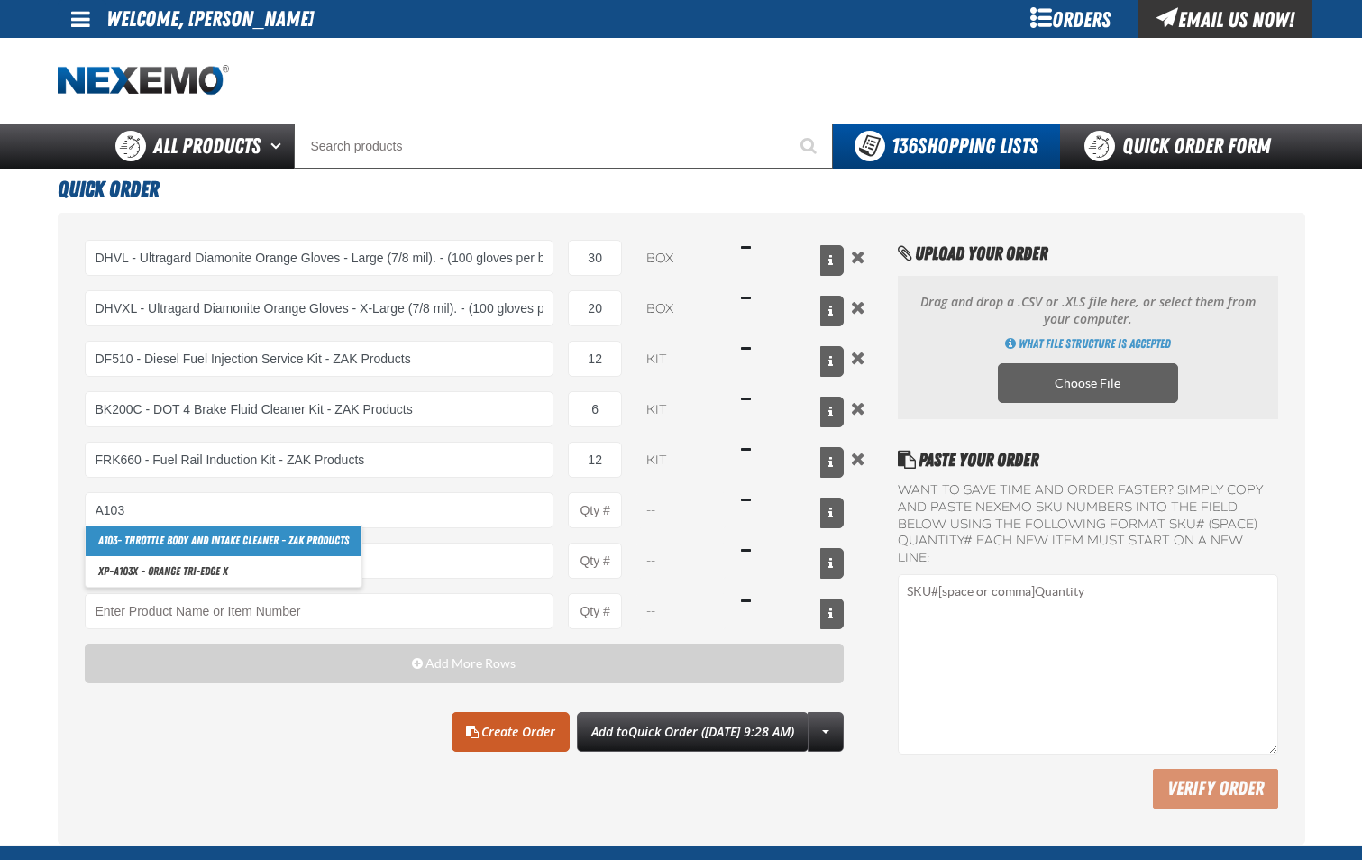
click at [343, 544] on link "A103 - Throttle Body and Intake Cleaner - ZAK Products" at bounding box center [224, 541] width 276 height 31
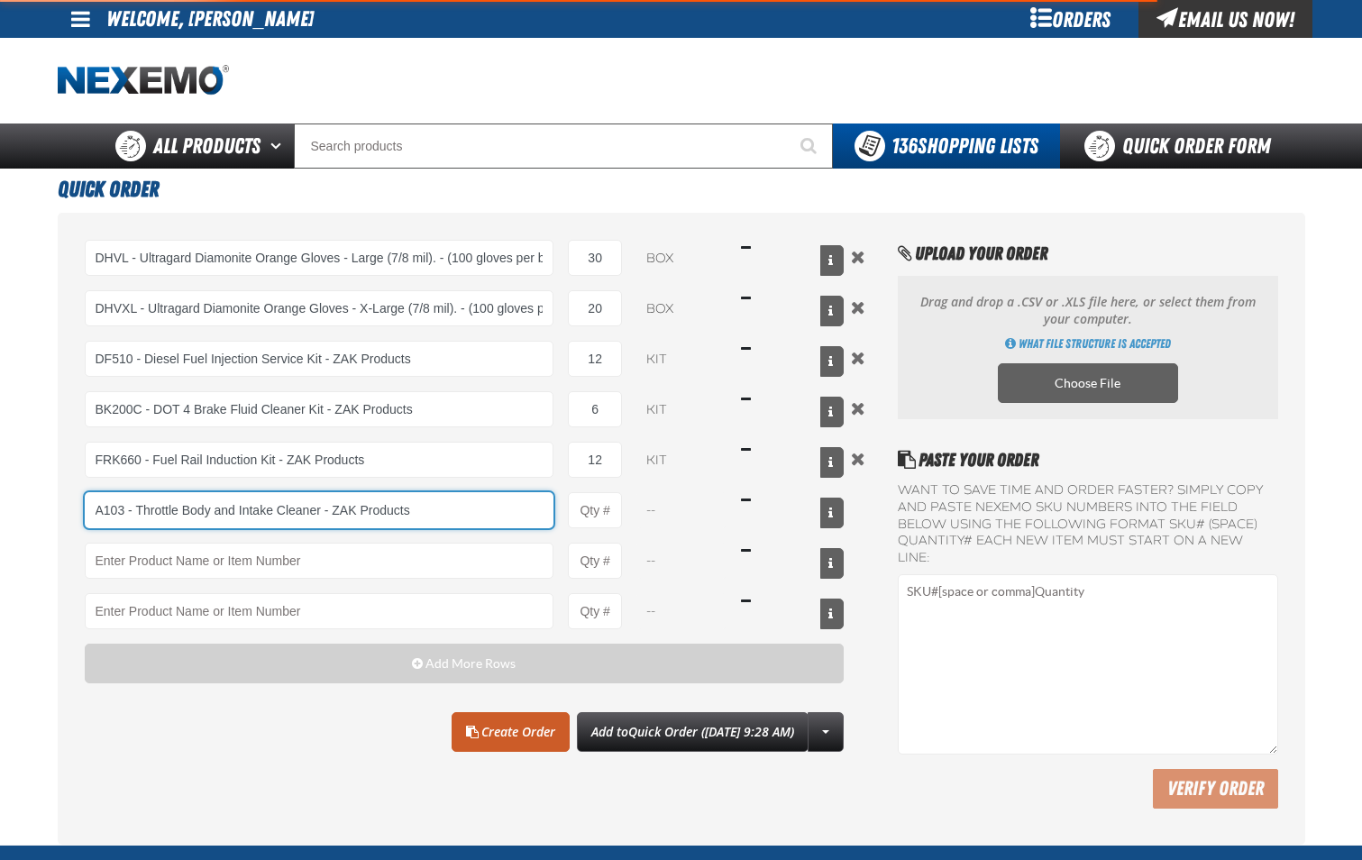
type input "A103 - Throttle Body and Intake Cleaner - ZAK Products"
type input "1"
select select "can"
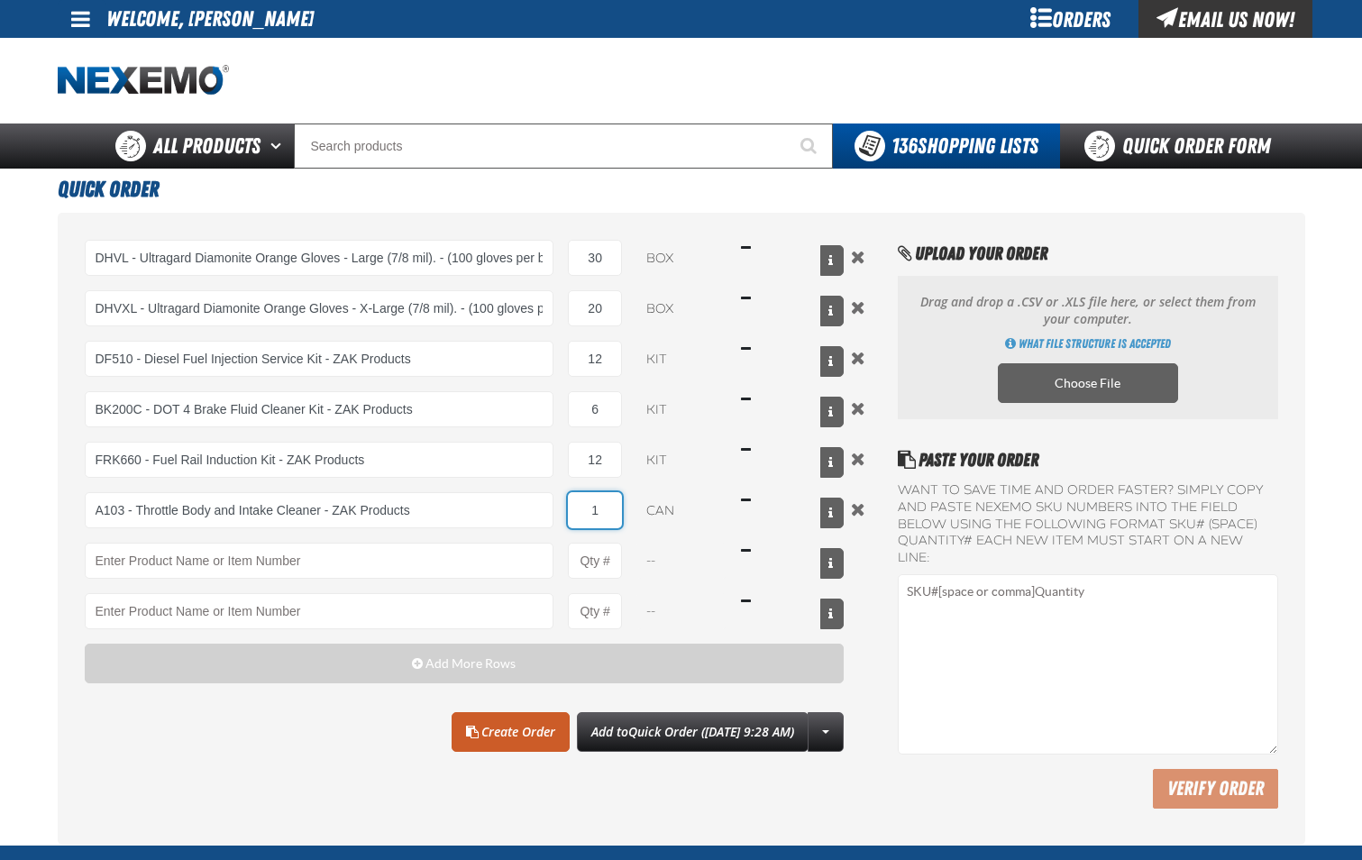
drag, startPoint x: 617, startPoint y: 516, endPoint x: 601, endPoint y: 514, distance: 15.4
click at [616, 515] on input "1" at bounding box center [595, 510] width 54 height 36
type input "A103 - Throttle Body and Intake Cleaner - ZAK Products"
type input "12"
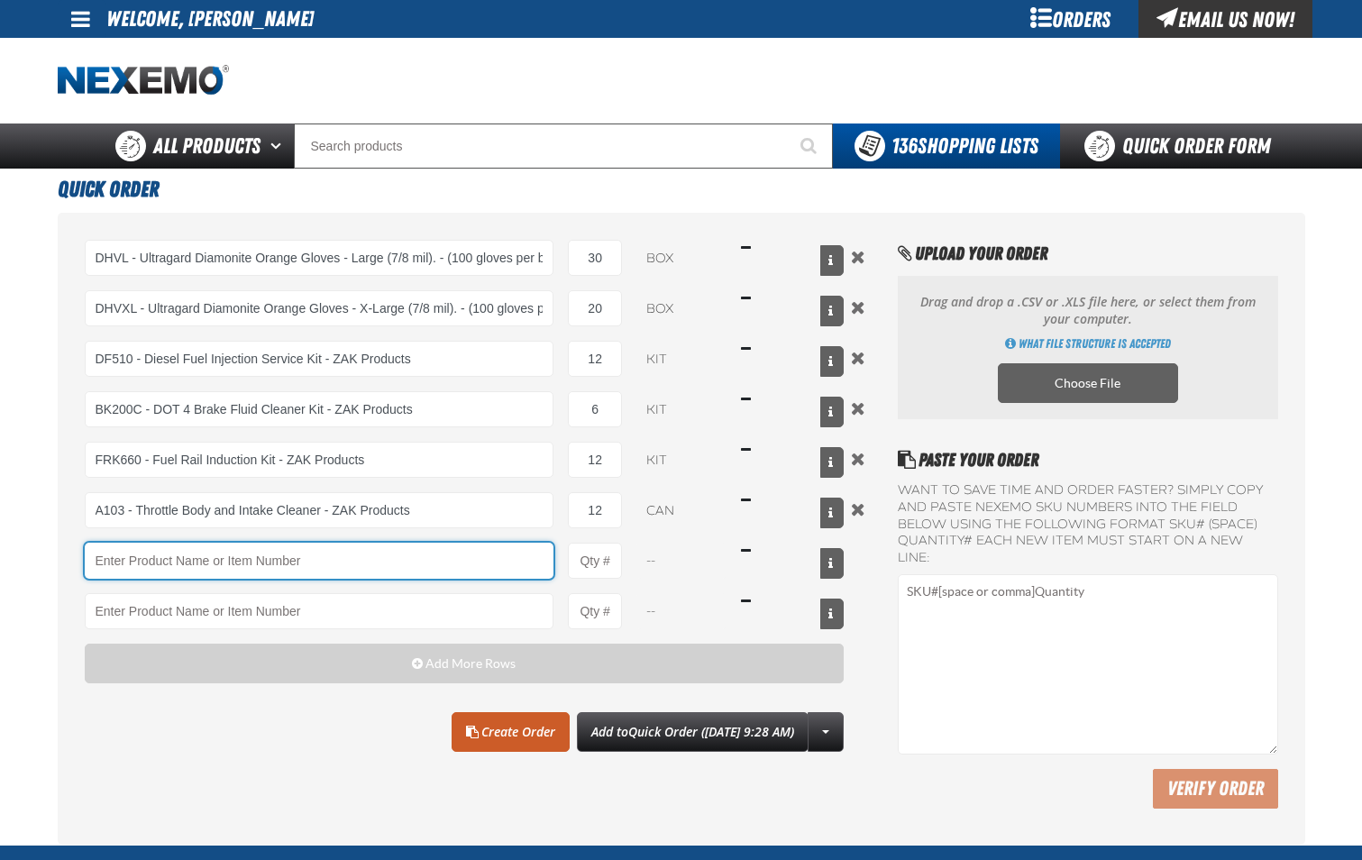
click at [482, 570] on input "Product" at bounding box center [320, 561] width 470 height 36
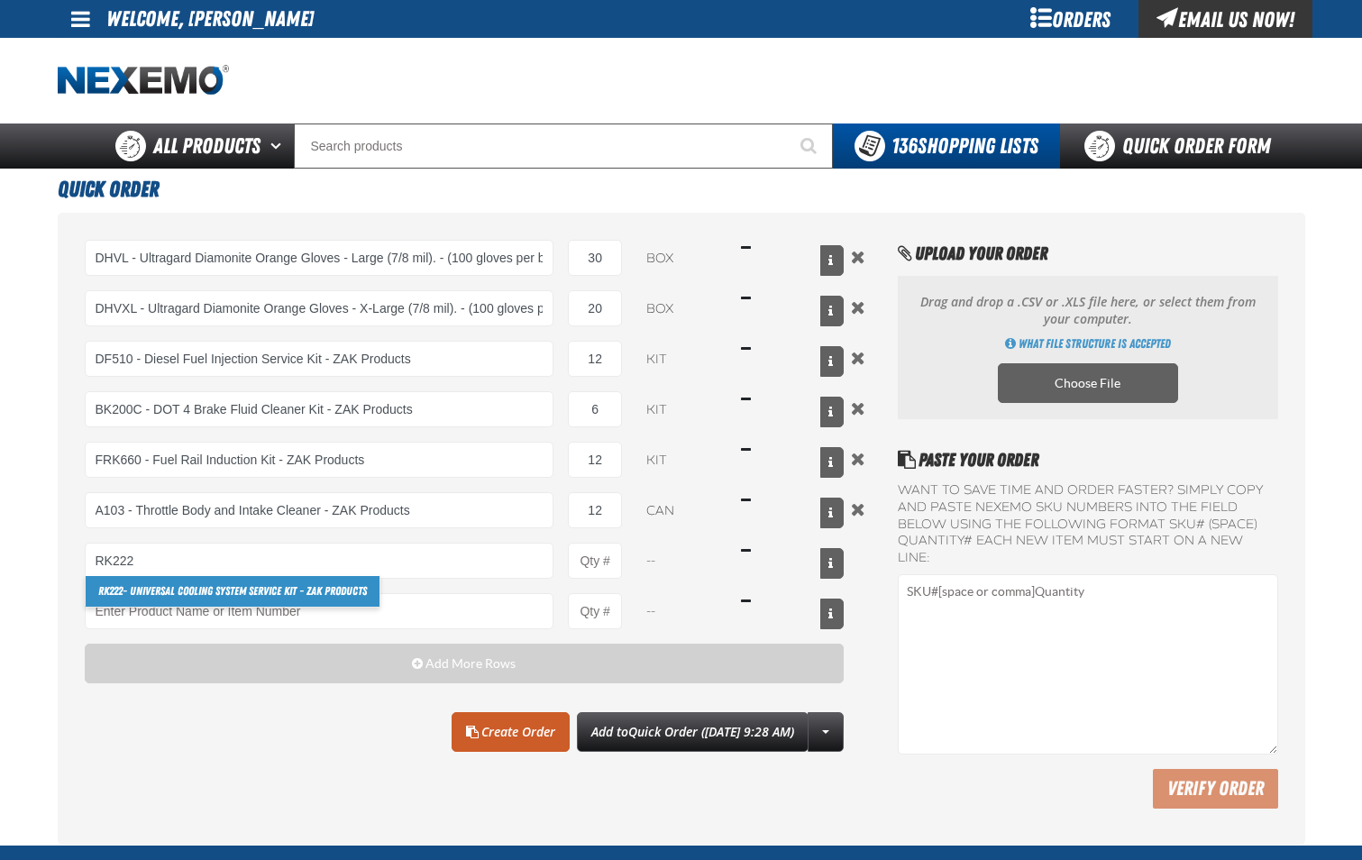
click at [369, 583] on link "RK222 - Universal Cooling System Service Kit - ZAK Products" at bounding box center [233, 591] width 294 height 31
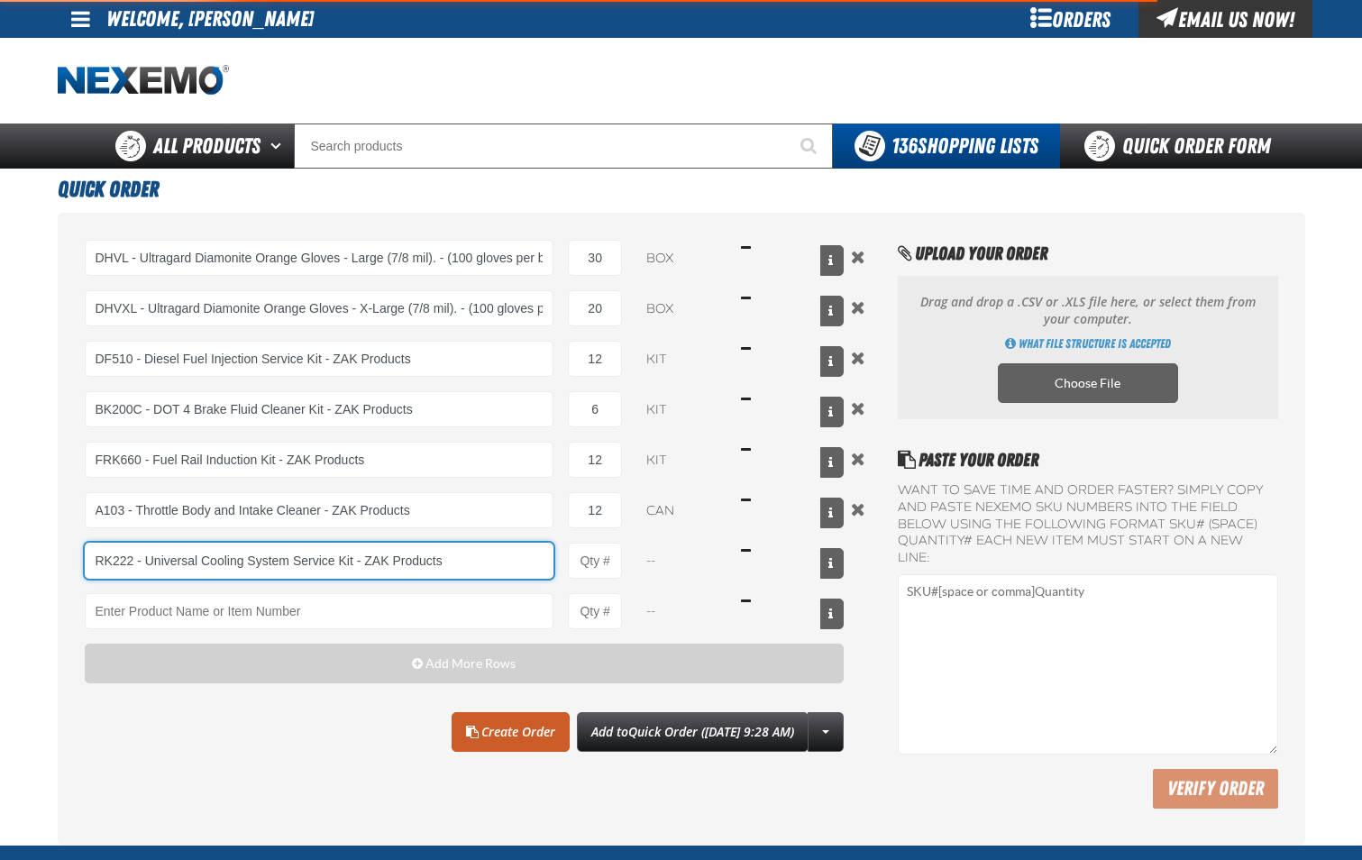
type input "RK222 - Universal Cooling System Service Kit - ZAK Products"
type input "1"
select select "kit"
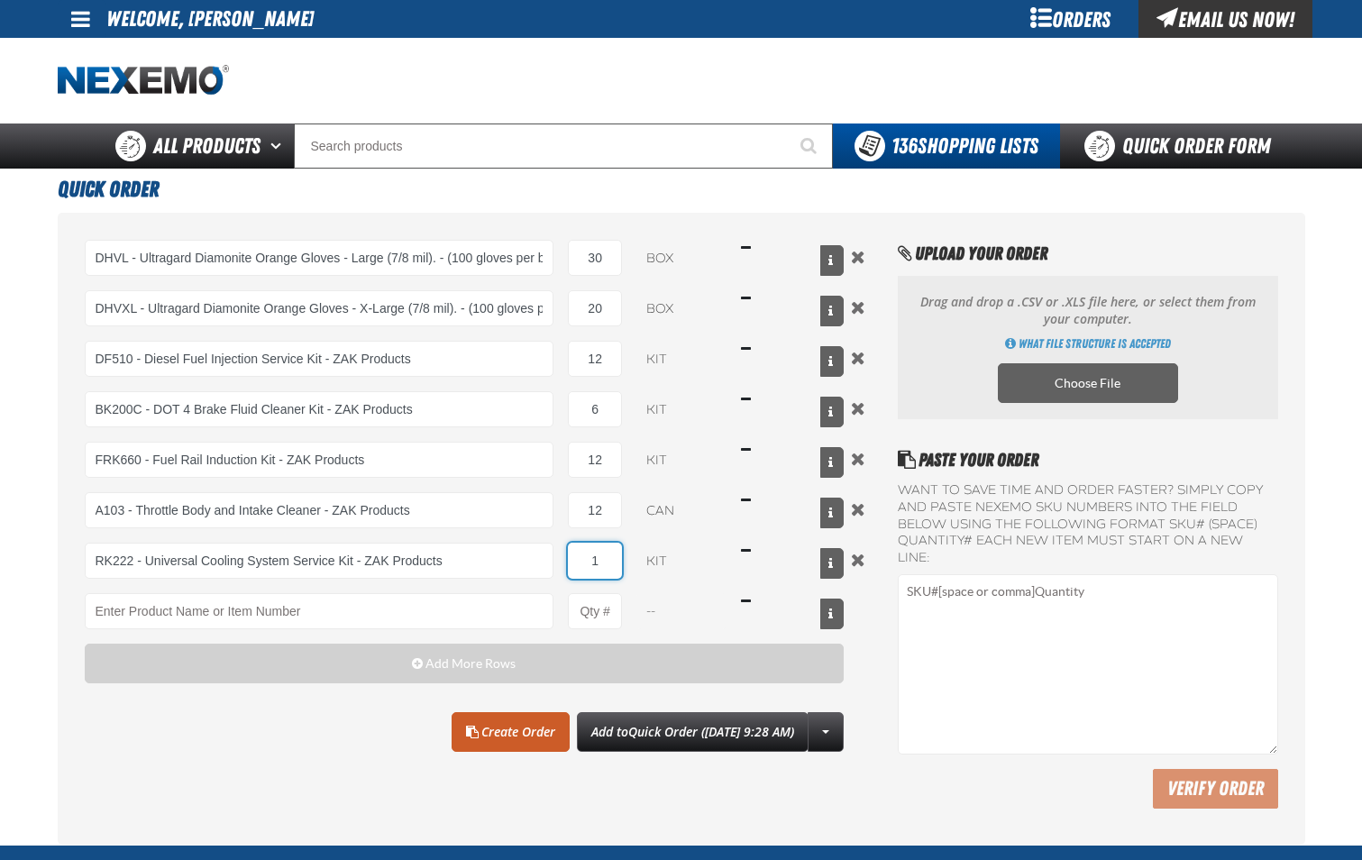
click at [619, 568] on input "1" at bounding box center [595, 561] width 54 height 36
type input "RK222 - Universal Cooling System Service Kit - ZAK Products"
type input "12"
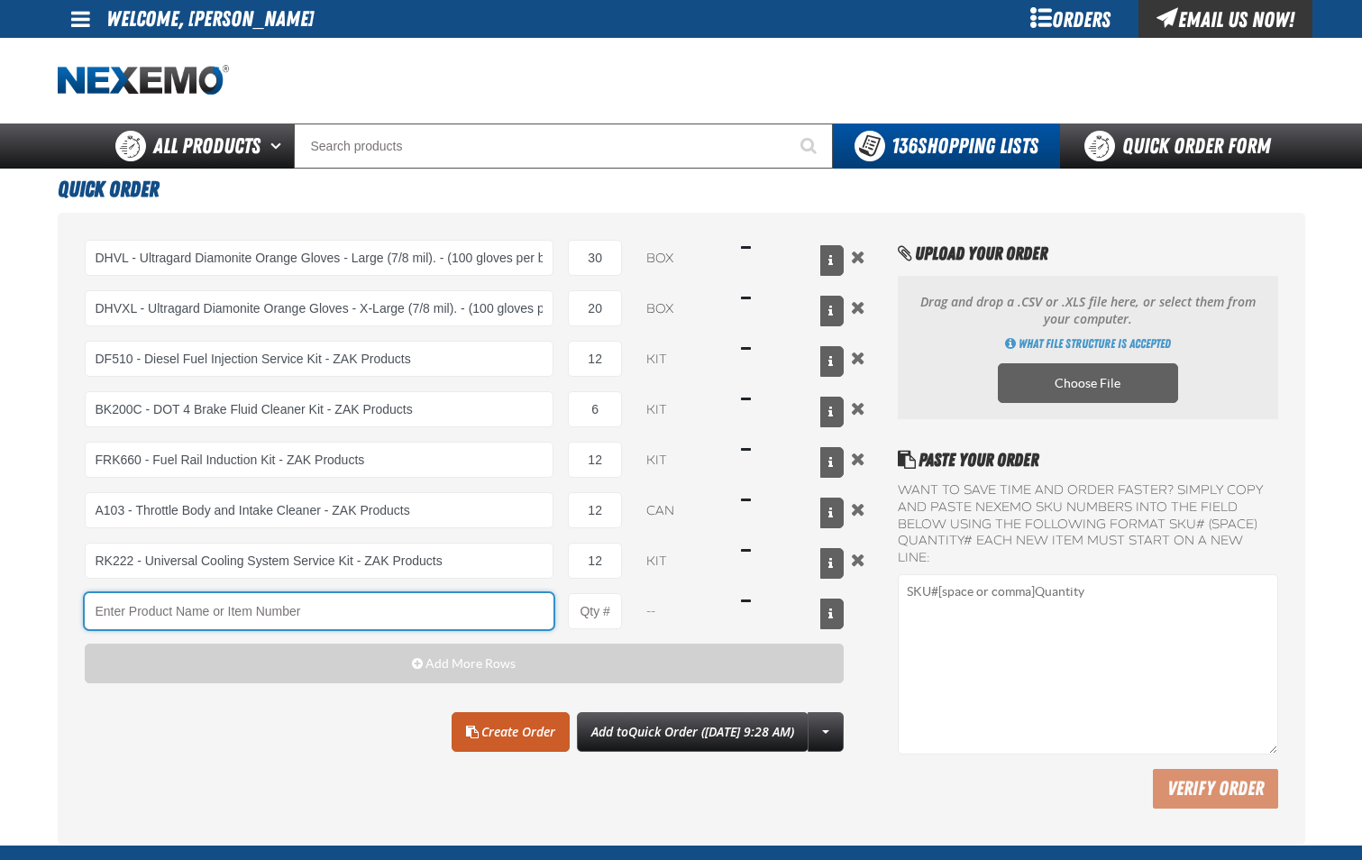
click at [447, 606] on input "Product" at bounding box center [320, 611] width 470 height 36
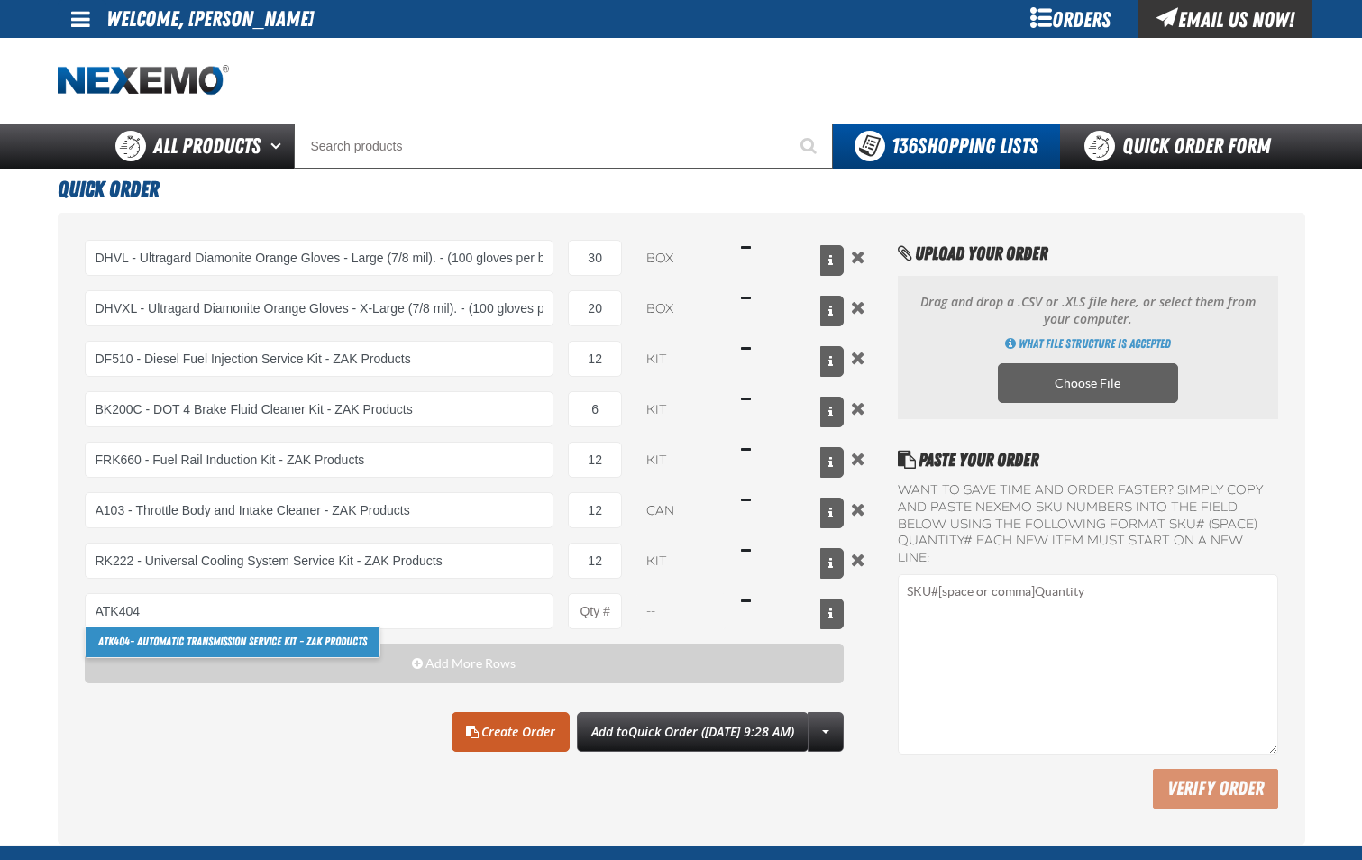
click at [353, 636] on link "ATK404 - Automatic Transmission Service Kit - ZAK Products" at bounding box center [233, 642] width 294 height 31
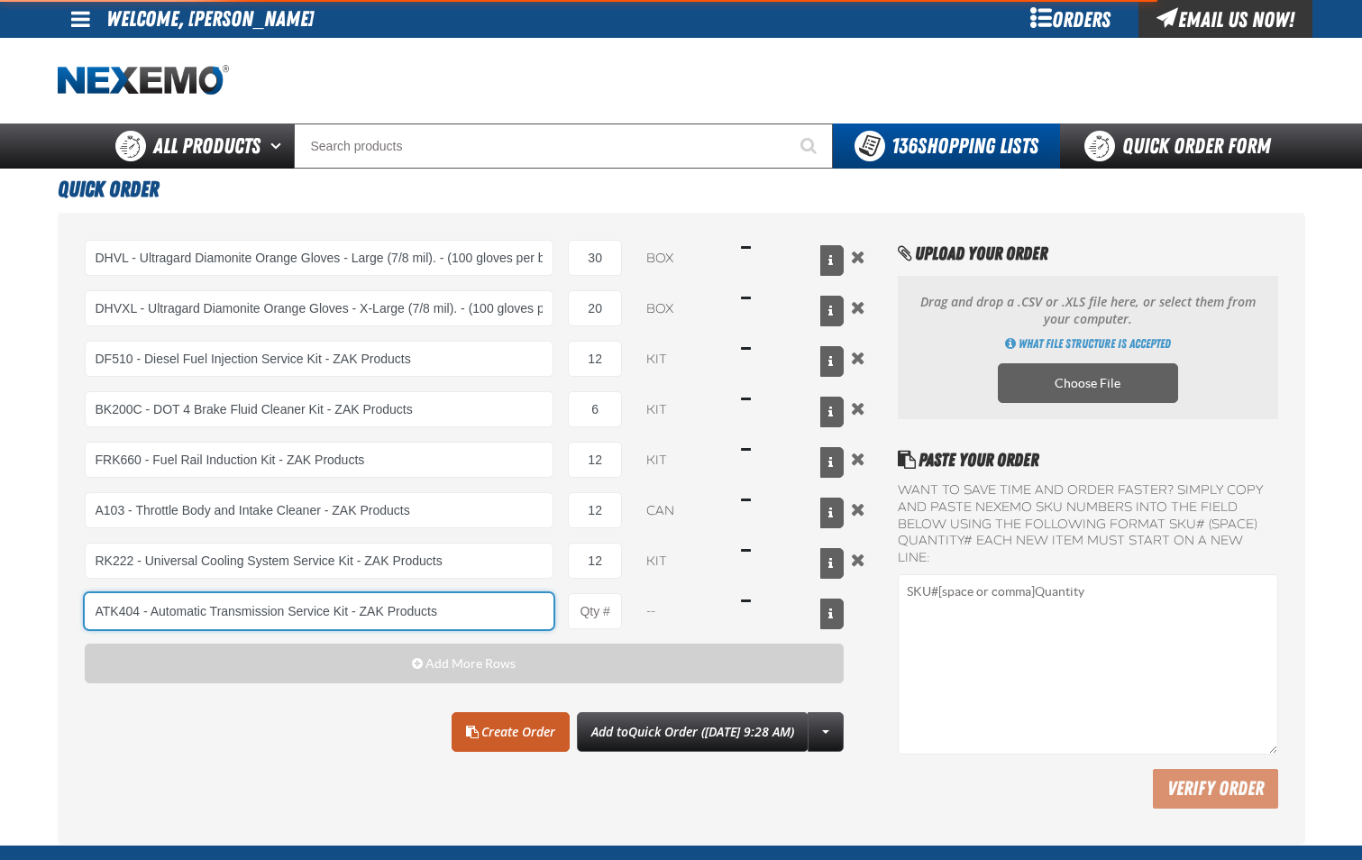
type input "ATK404 - Automatic Transmission Service Kit - ZAK Products"
type input "1"
select select "kit"
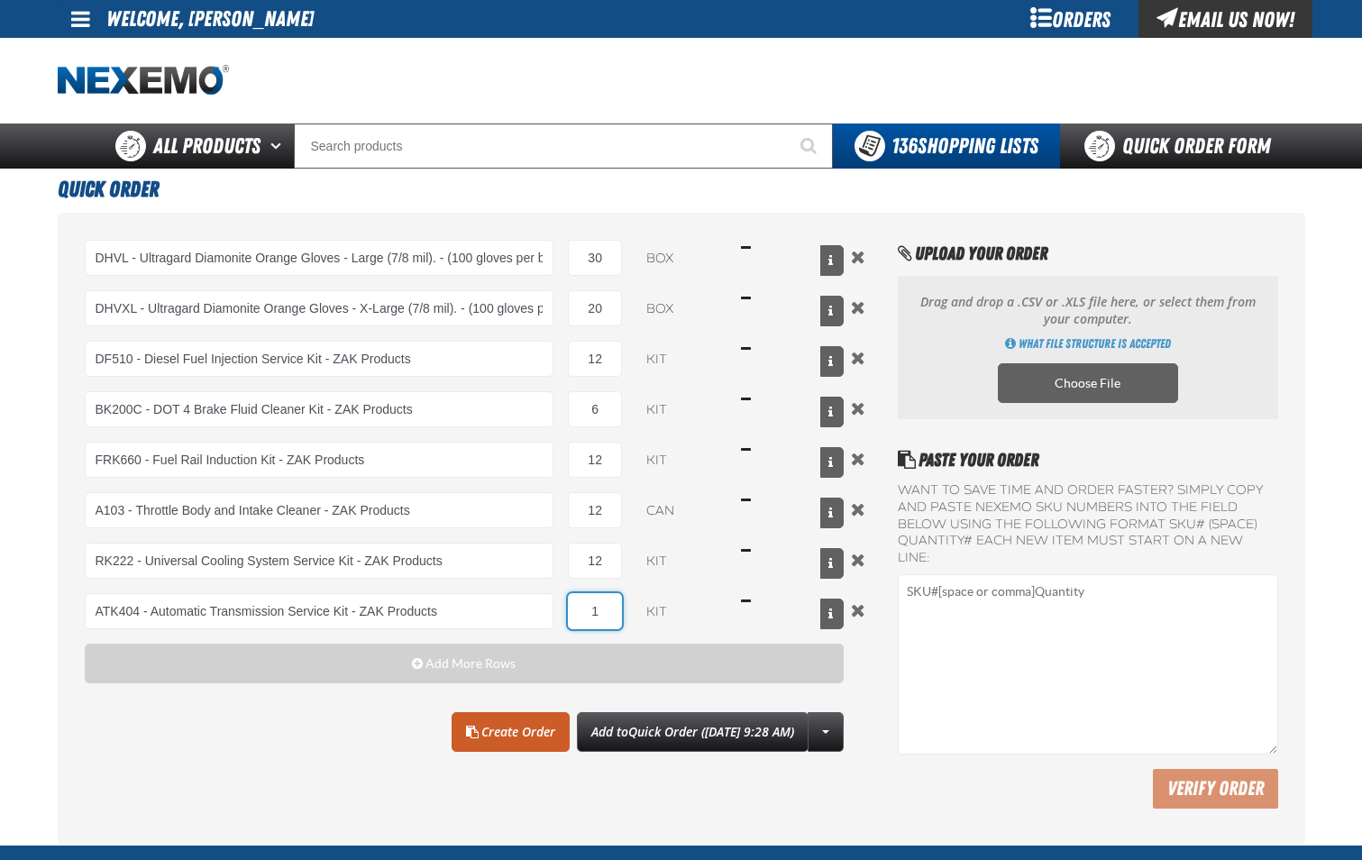
click at [600, 616] on input "1" at bounding box center [595, 611] width 54 height 36
type input "ATK404 - Automatic Transmission Service Kit - ZAK Products"
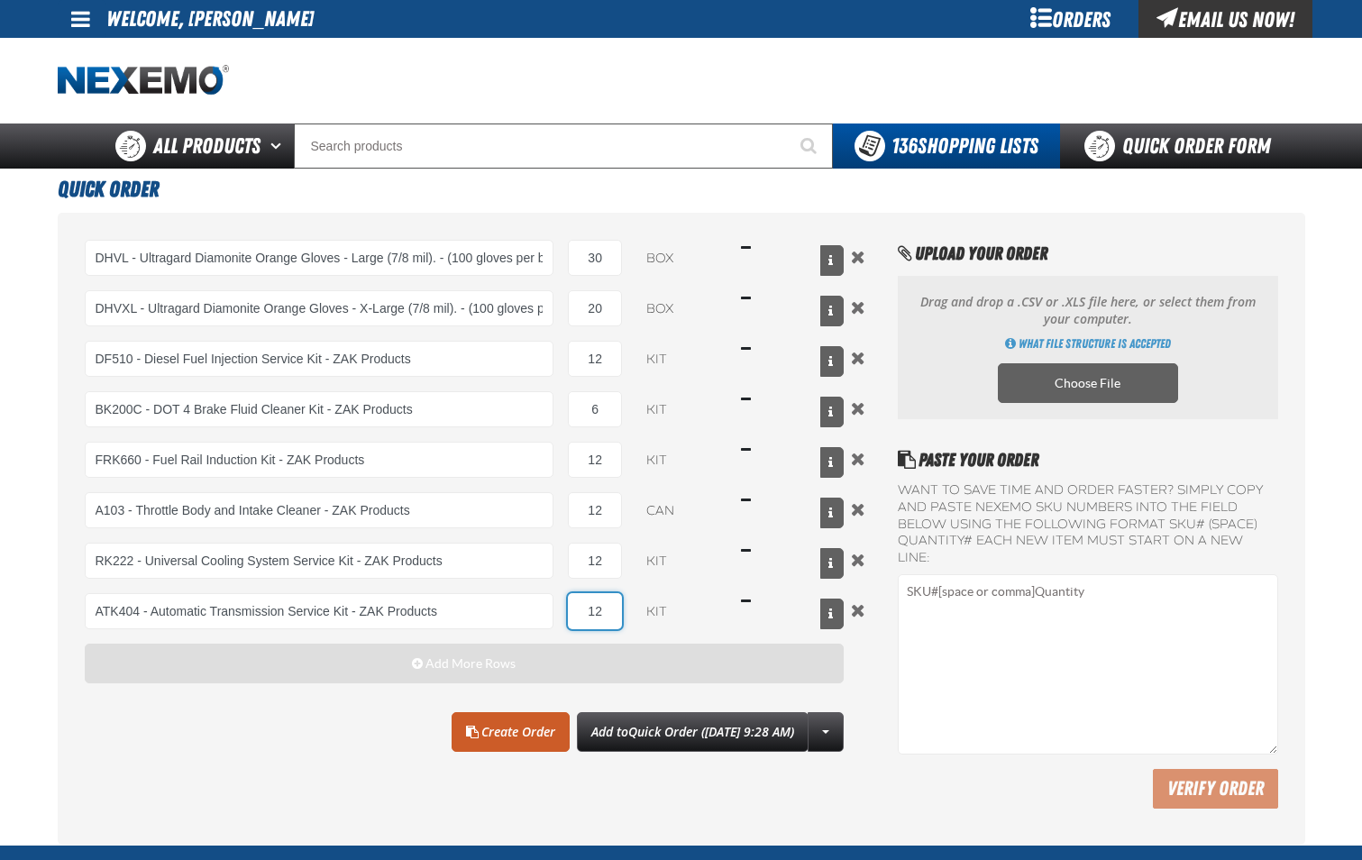
type input "12"
click at [517, 671] on button "Add More Rows" at bounding box center [465, 664] width 760 height 40
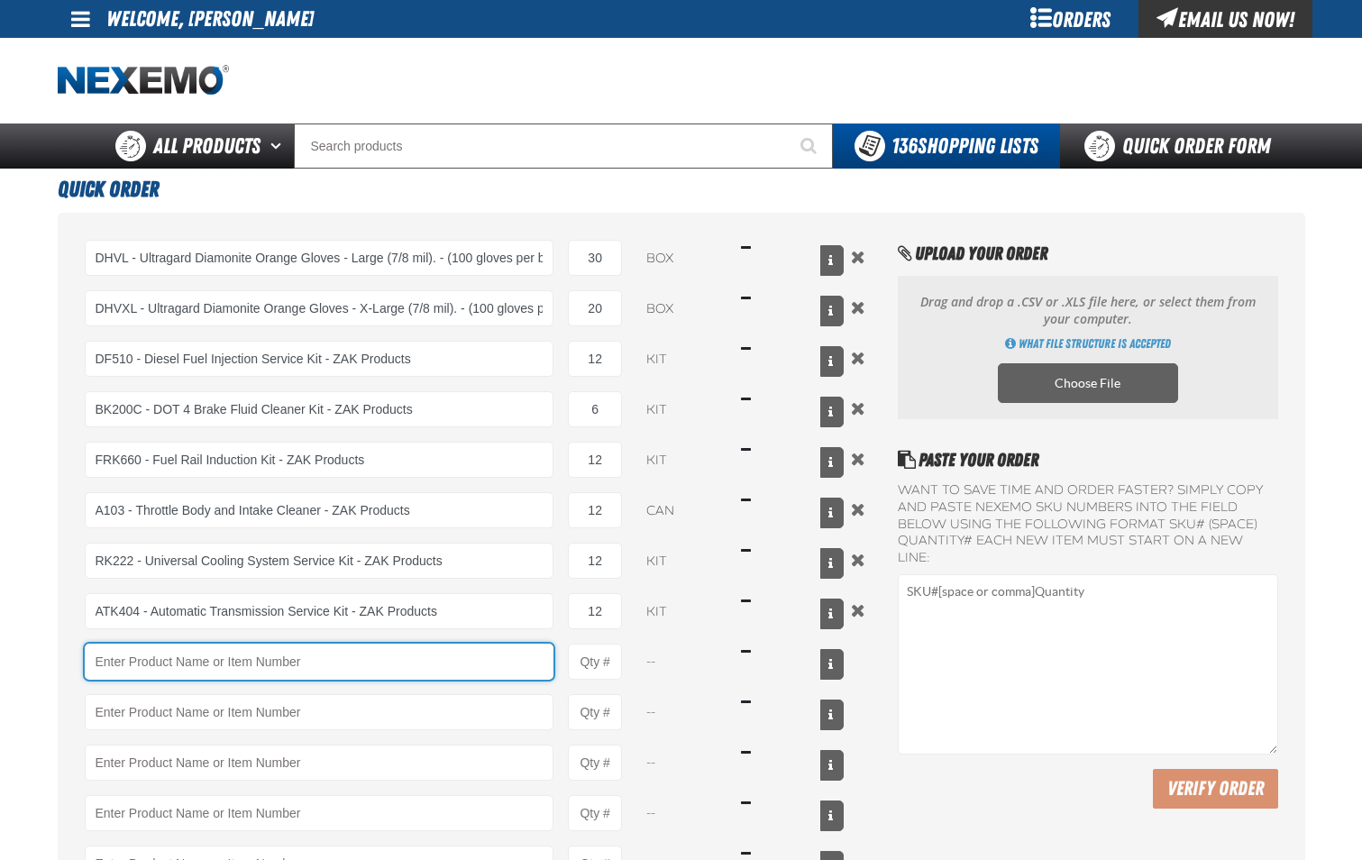
click at [405, 672] on input "Product" at bounding box center [320, 662] width 470 height 36
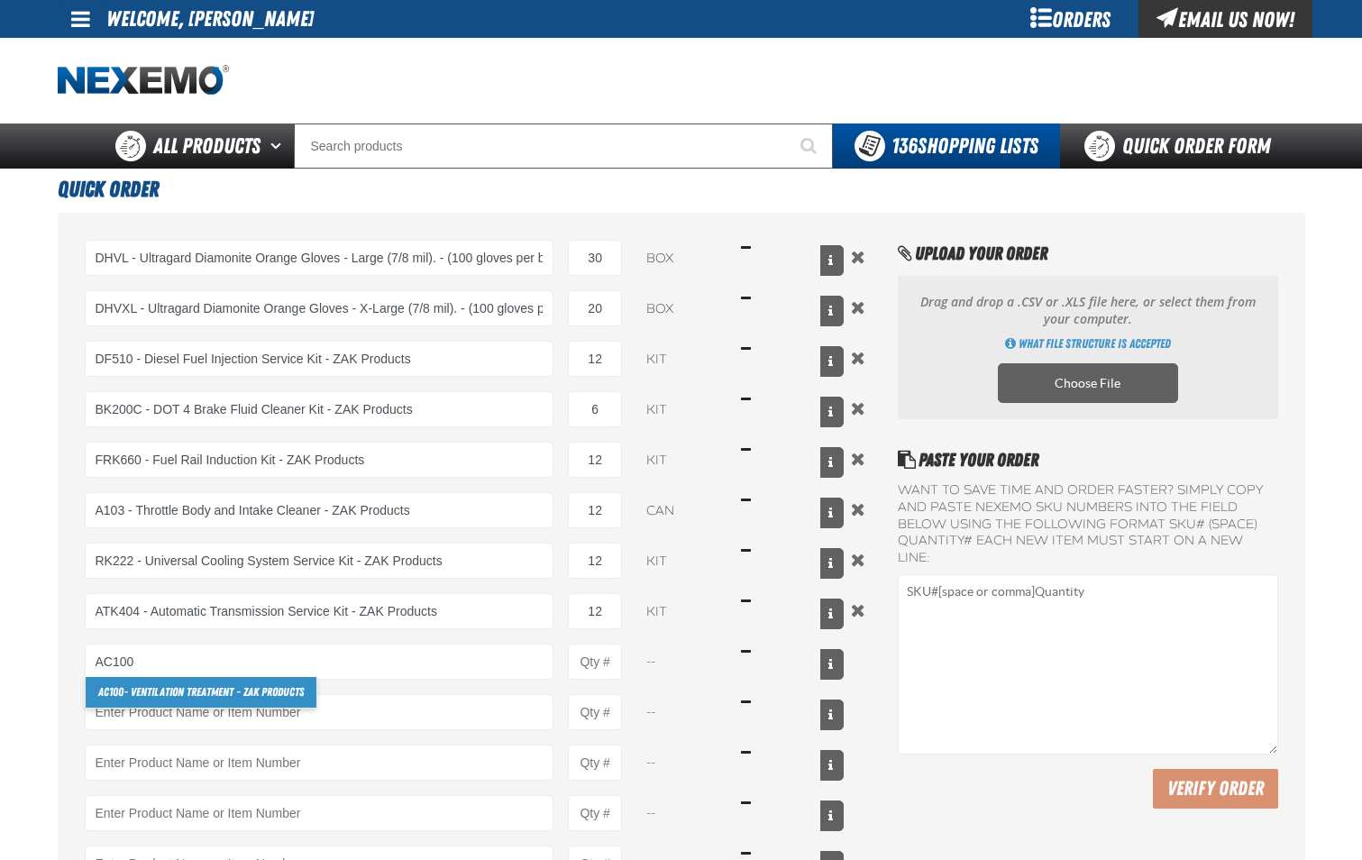
click at [300, 690] on link "AC100 - Ventilation Treatment - ZAK Products" at bounding box center [201, 692] width 231 height 31
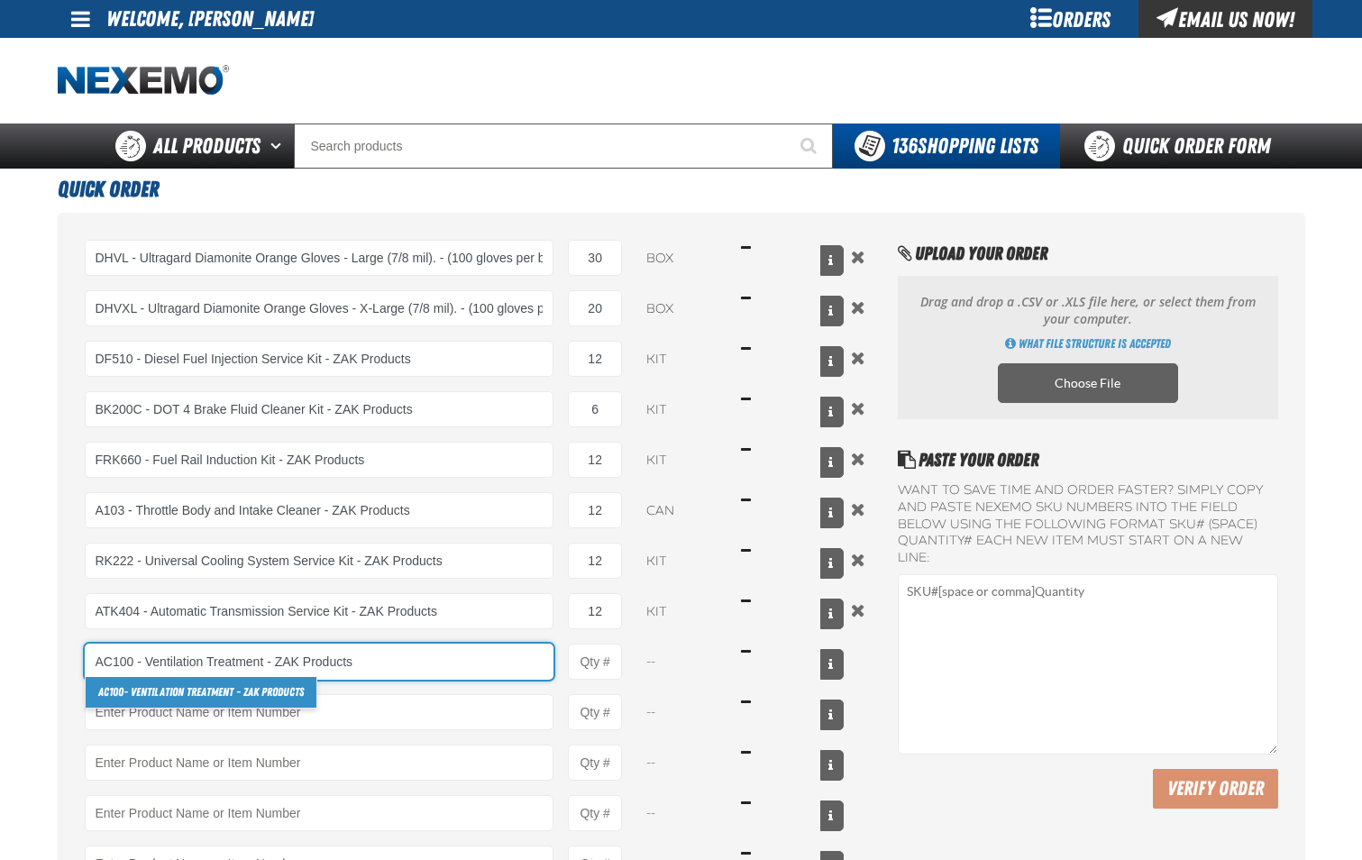
type input "AC100 - Ventilation Treatment - ZAK Products"
type input "1"
select select "can"
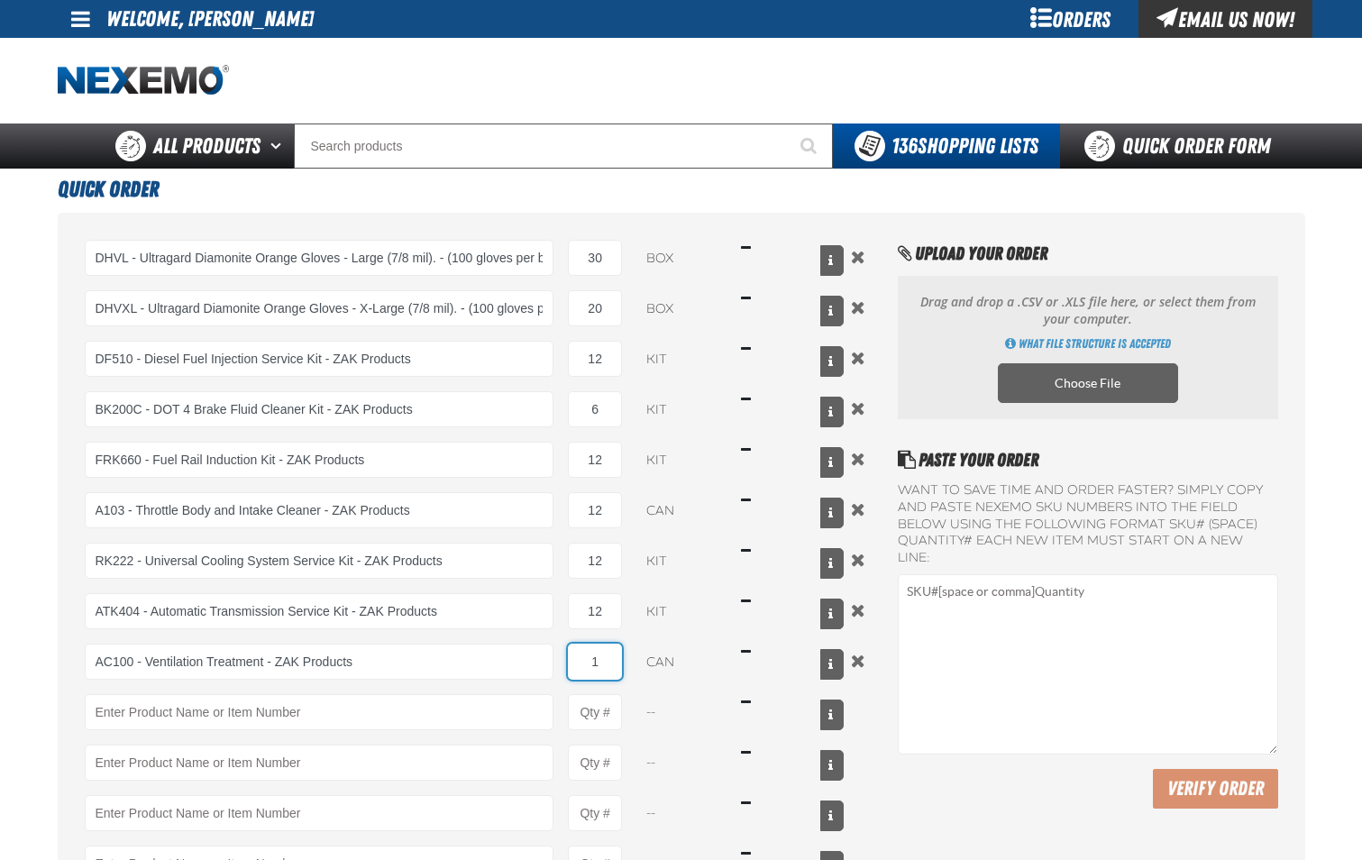
click at [603, 664] on input "1" at bounding box center [595, 662] width 54 height 36
type input "AC100 - Ventilation Treatment - ZAK Products"
type input "24"
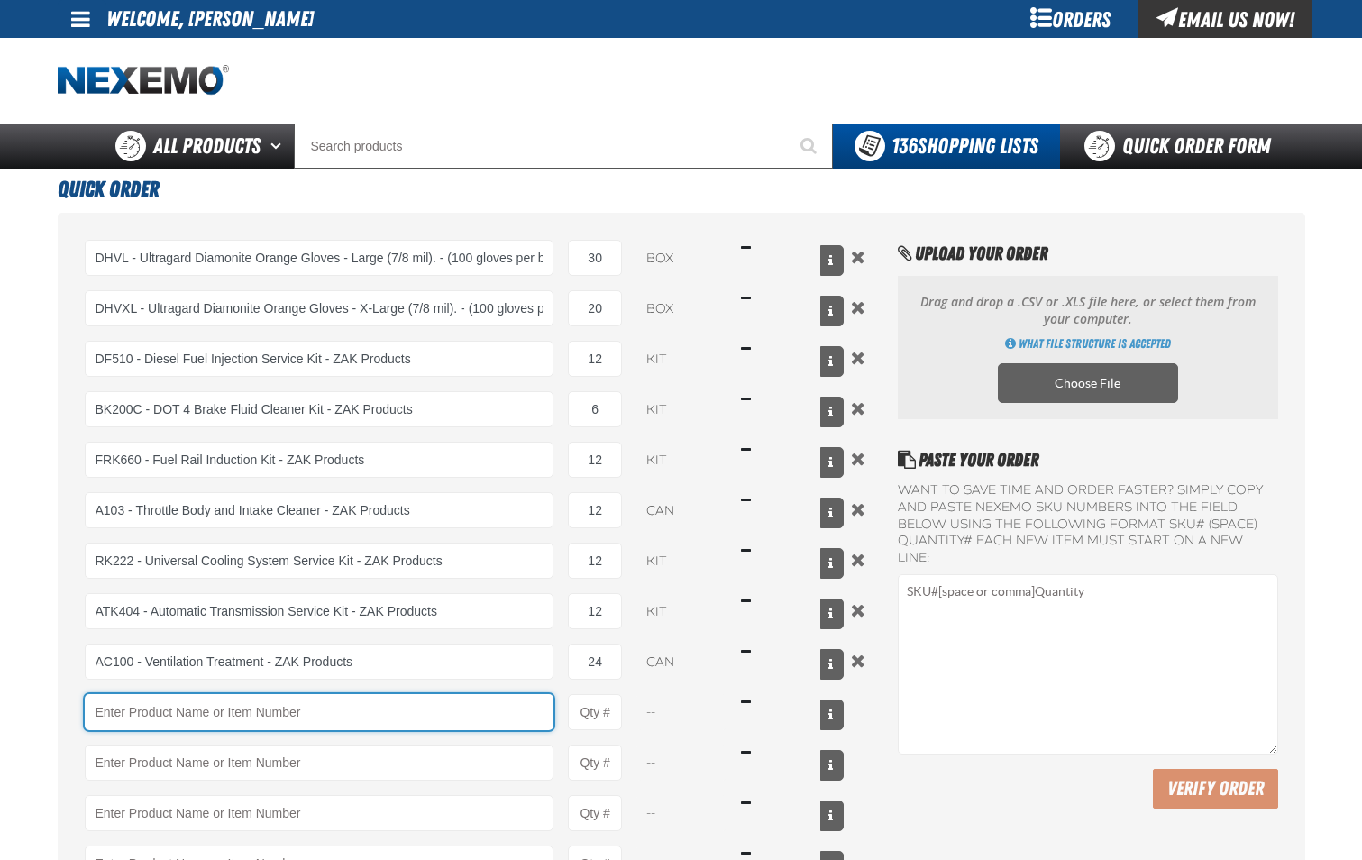
click at [478, 704] on input "Product" at bounding box center [320, 712] width 470 height 36
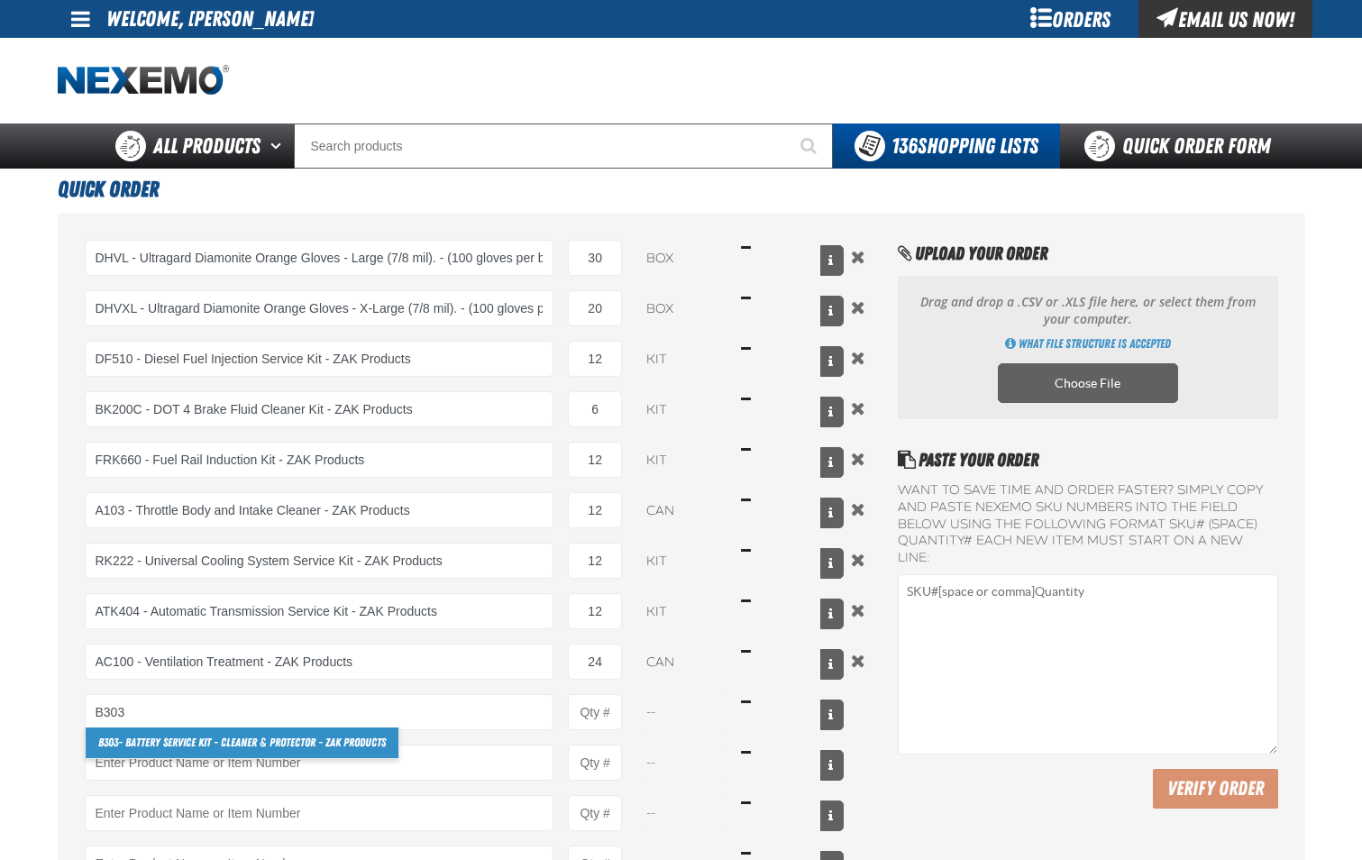
click at [372, 740] on link "B303 - Battery Service Kit - Cleaner & Protector - ZAK Products" at bounding box center [242, 743] width 313 height 31
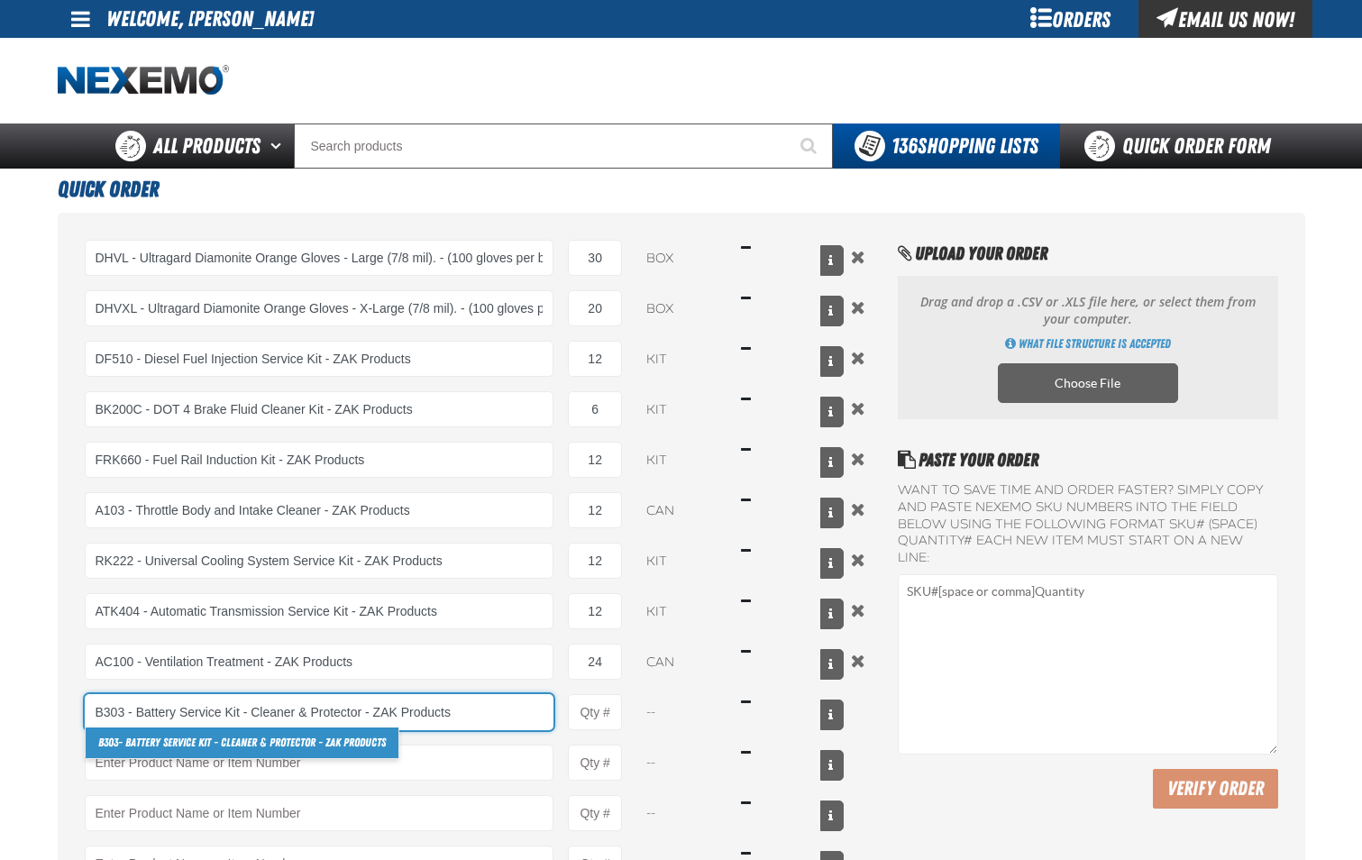
type input "B303 - Battery Service Kit - Cleaner &amp; Protector - ZAK Products"
type input "1"
select select "kit"
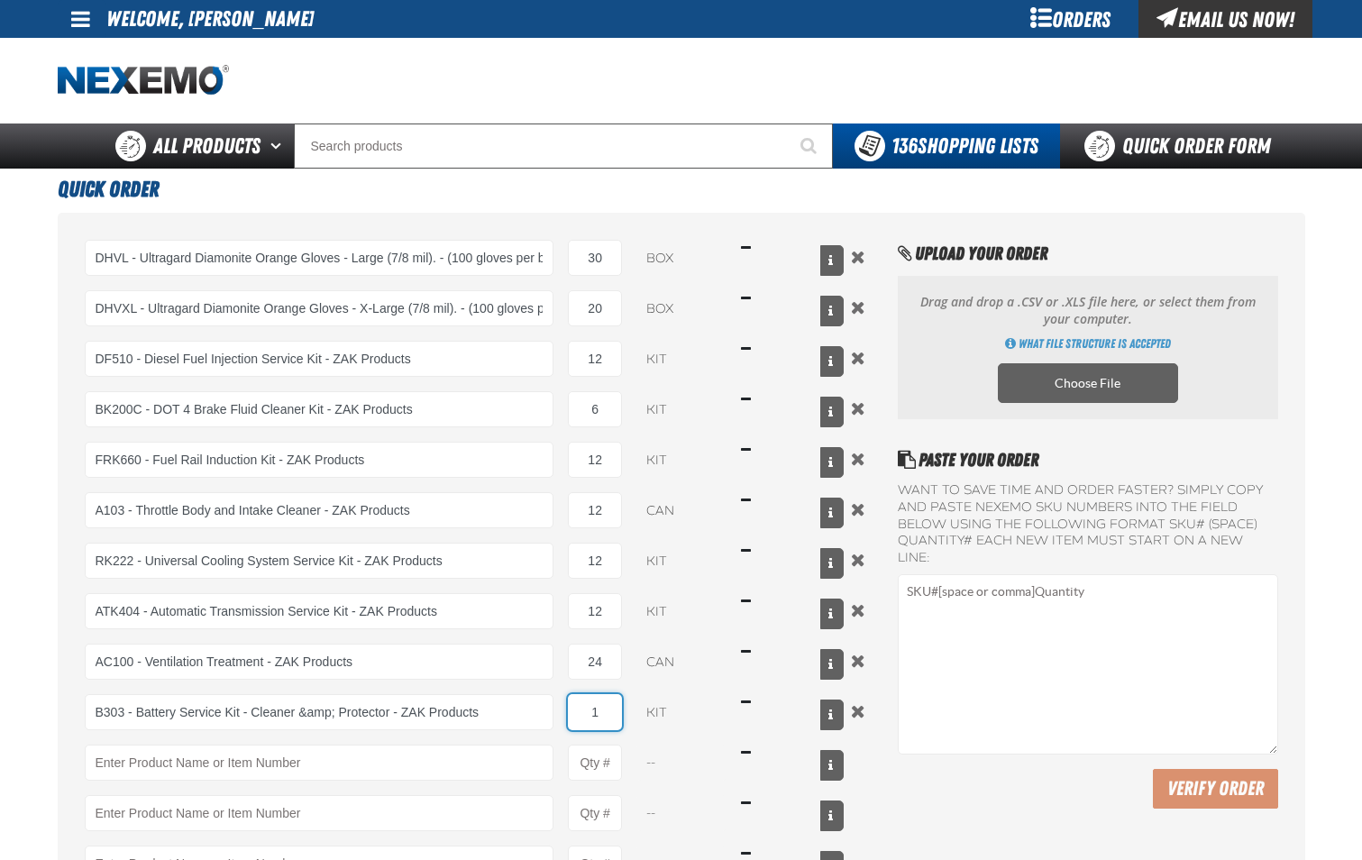
click at [609, 719] on input "1" at bounding box center [595, 712] width 54 height 36
type input "B303 - Battery Service Kit - Cleaner &amp; Protector - ZAK Products"
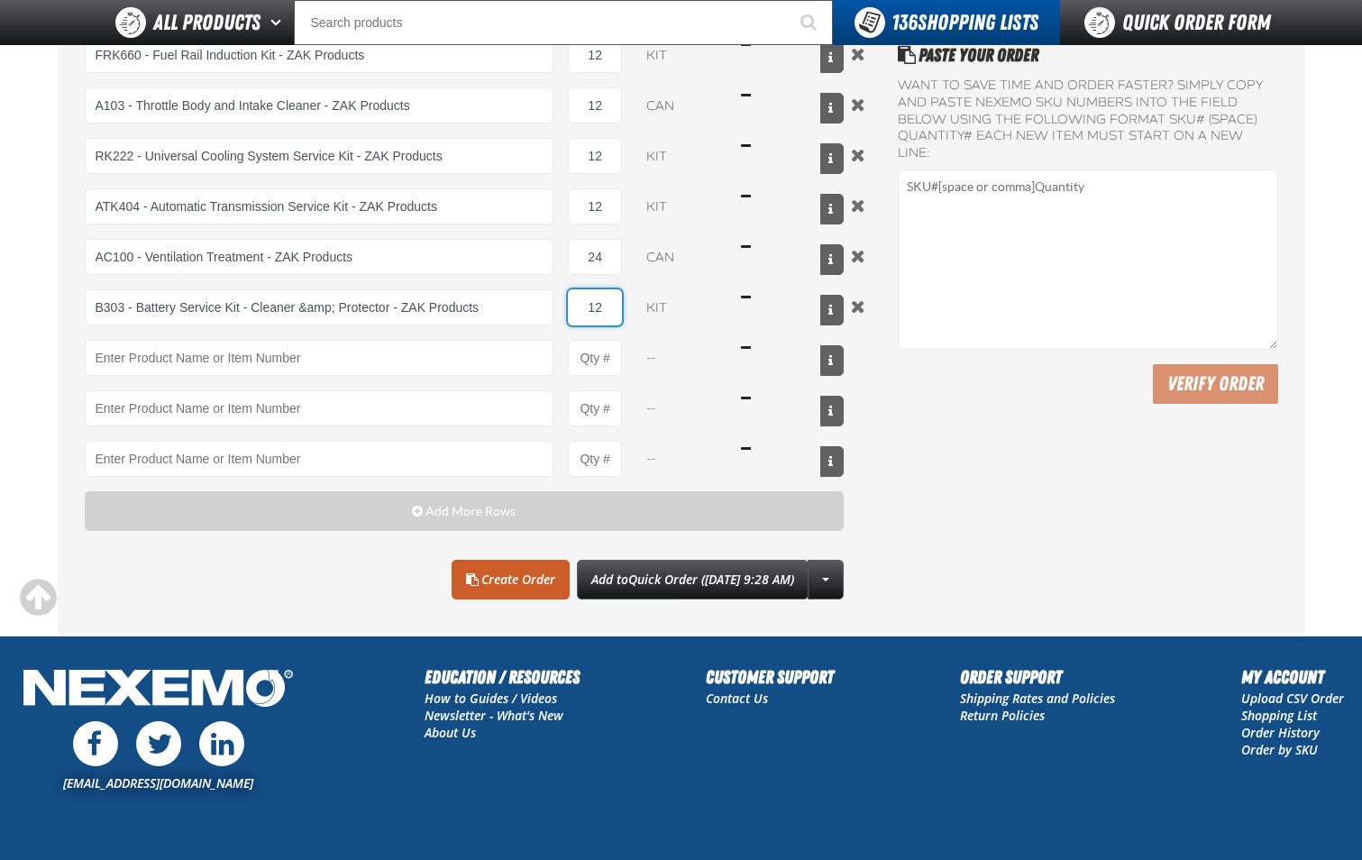
scroll to position [361, 0]
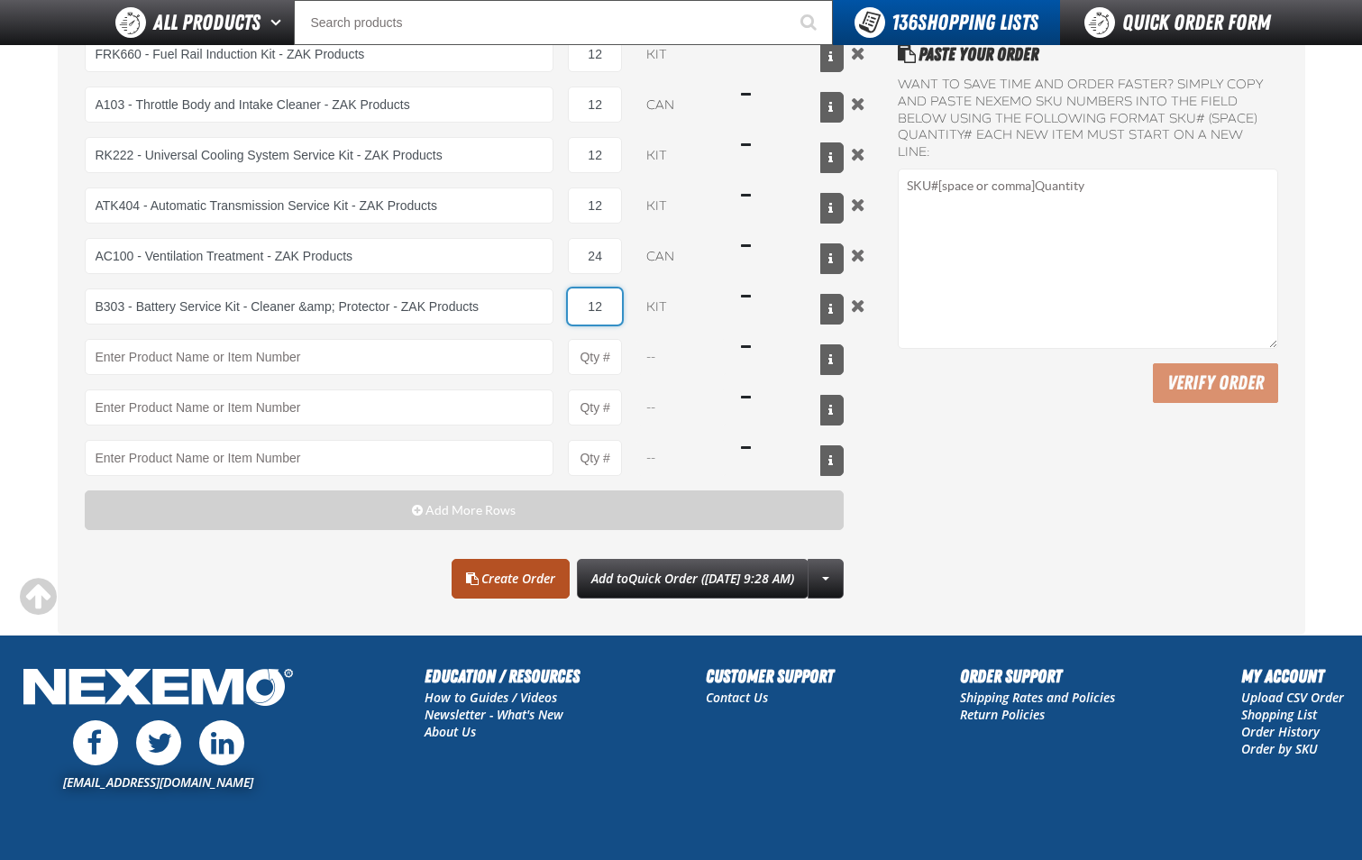
type input "12"
click at [465, 573] on link "Create Order" at bounding box center [511, 579] width 118 height 40
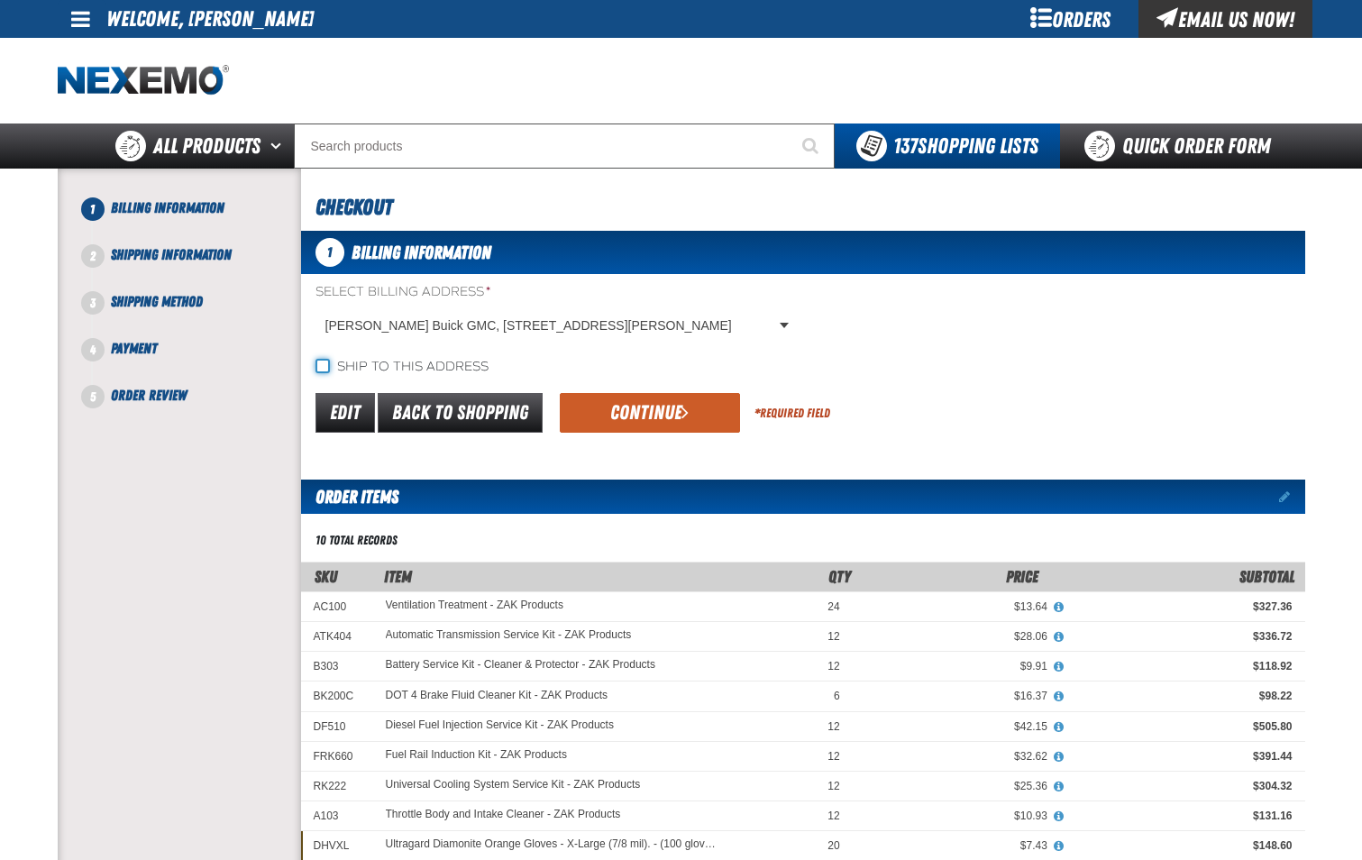
click at [322, 371] on input "Ship to this address" at bounding box center [323, 366] width 14 height 14
checkbox input "true"
click at [682, 418] on span "submit" at bounding box center [685, 412] width 7 height 20
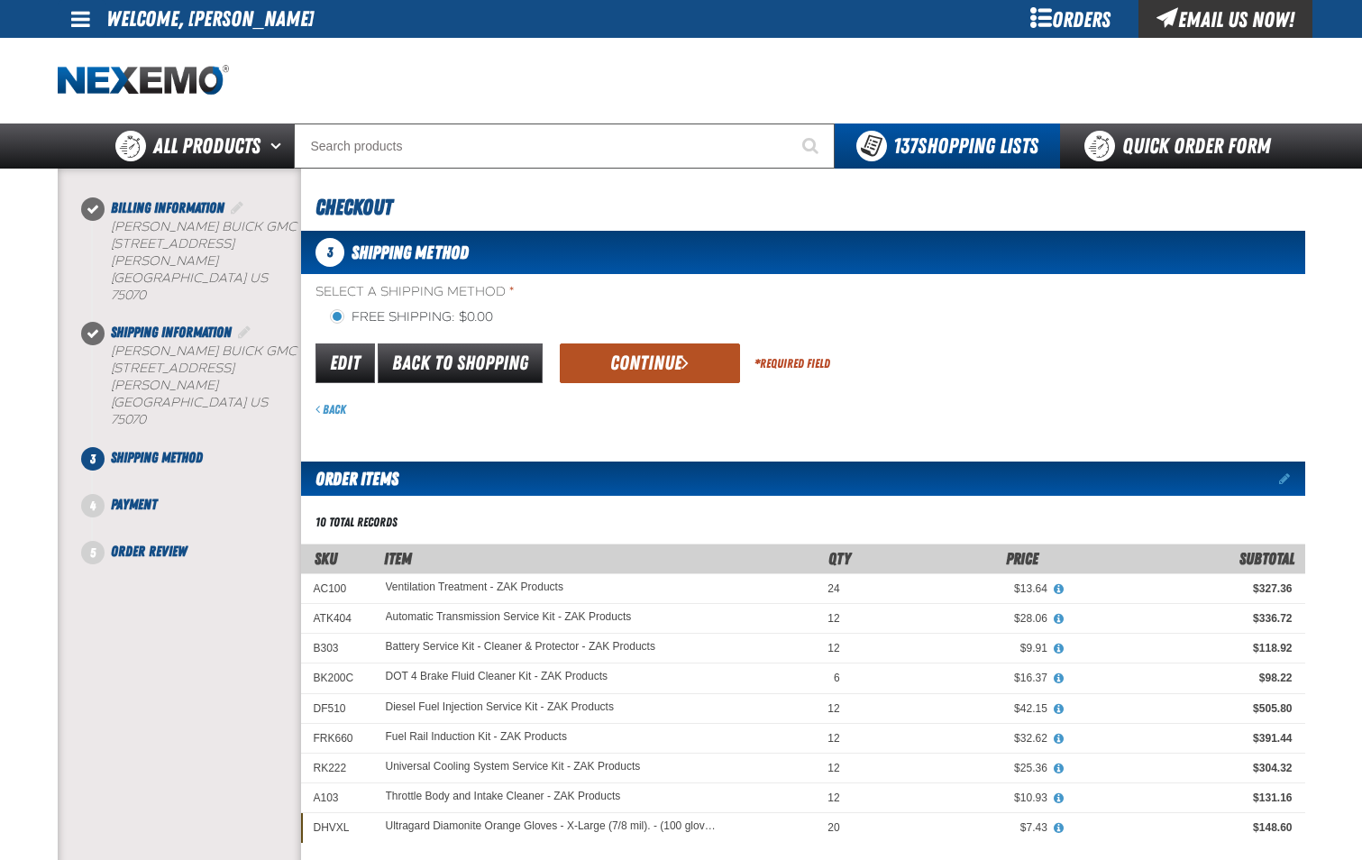
click at [667, 372] on button "Continue" at bounding box center [650, 364] width 180 height 40
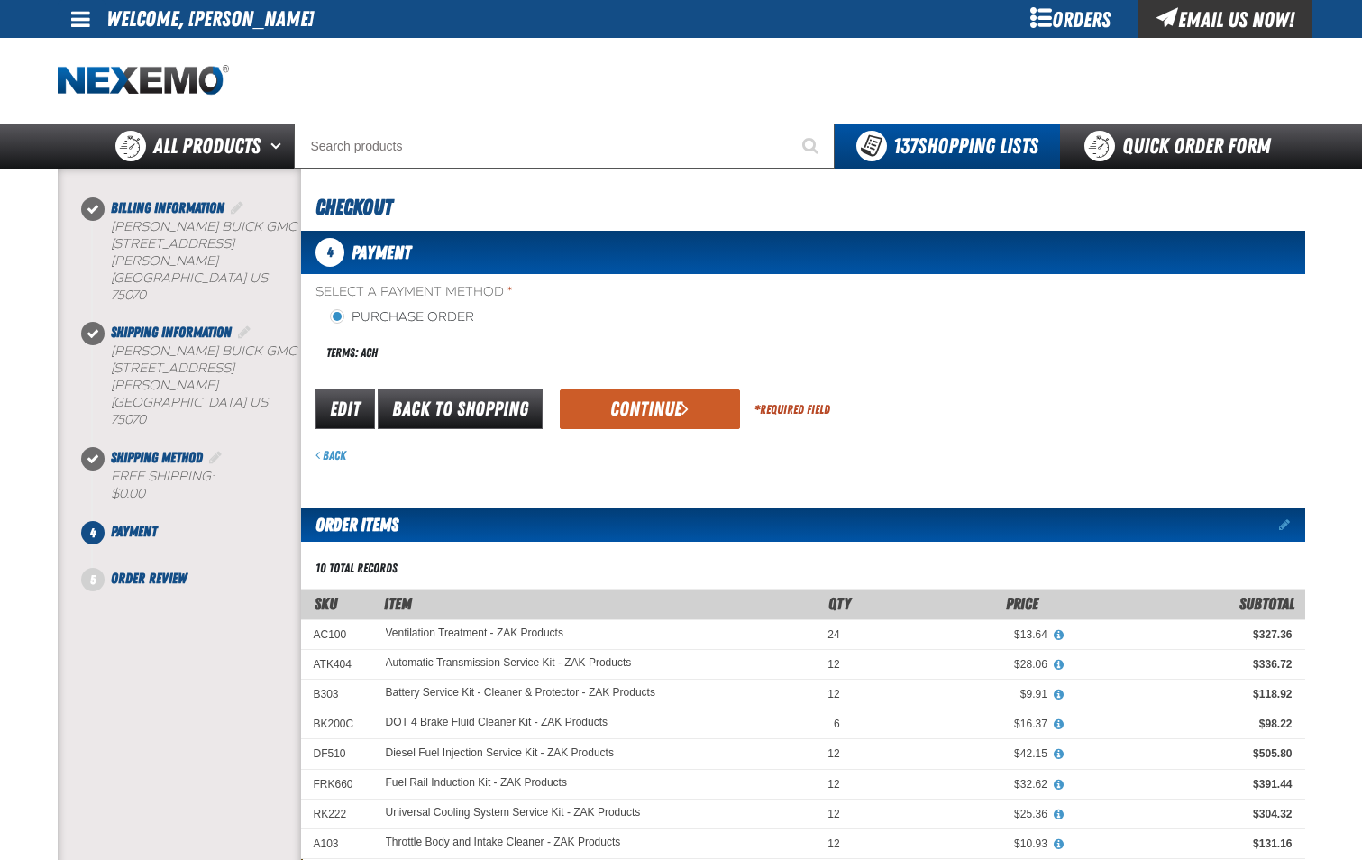
click at [676, 430] on div "Edit Back to Shopping Continue * Required Field" at bounding box center [803, 410] width 1004 height 46
click at [675, 417] on button "Continue" at bounding box center [650, 409] width 180 height 40
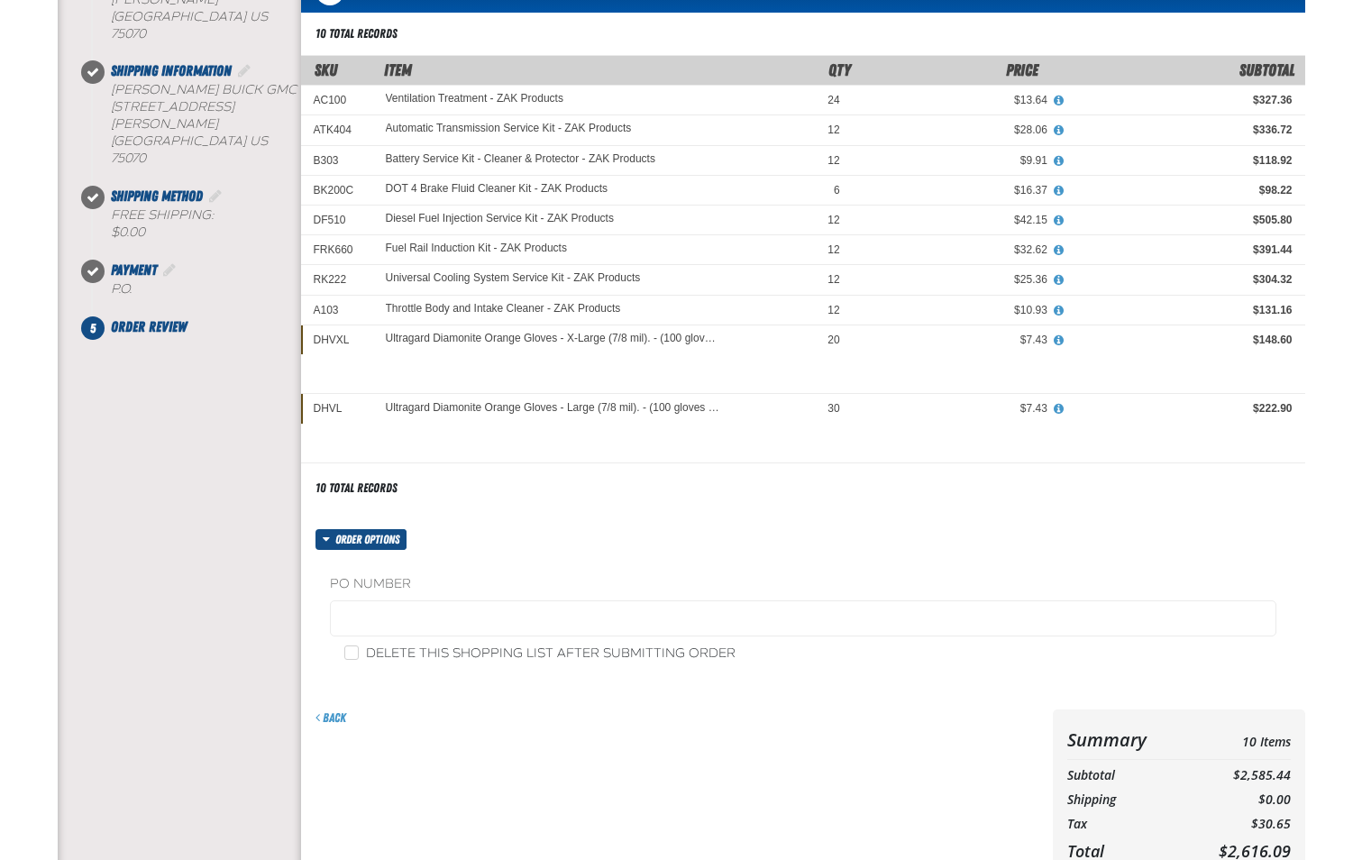
scroll to position [270, 0]
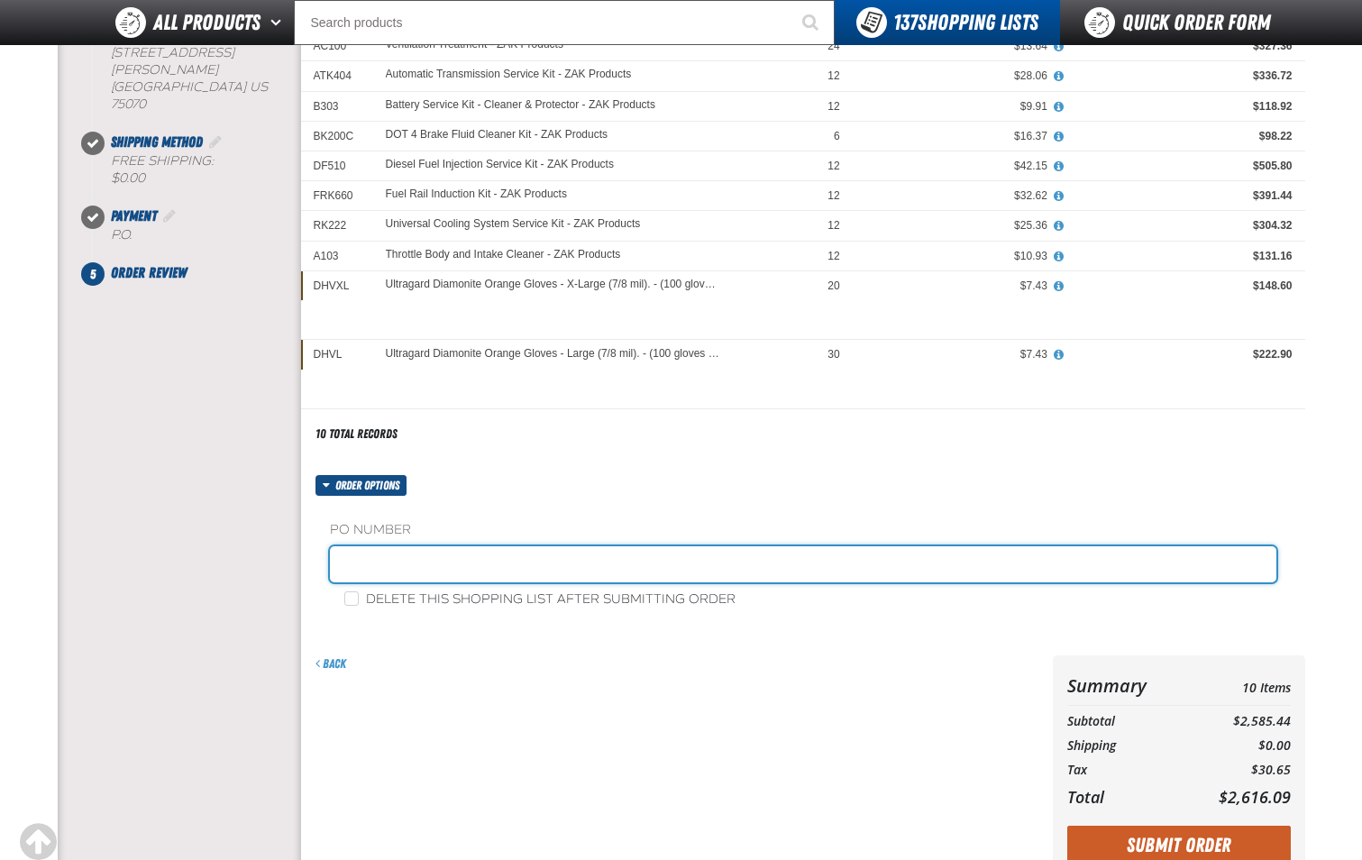
click at [435, 562] on input "text" at bounding box center [803, 564] width 947 height 36
type input "PARTS-JL"
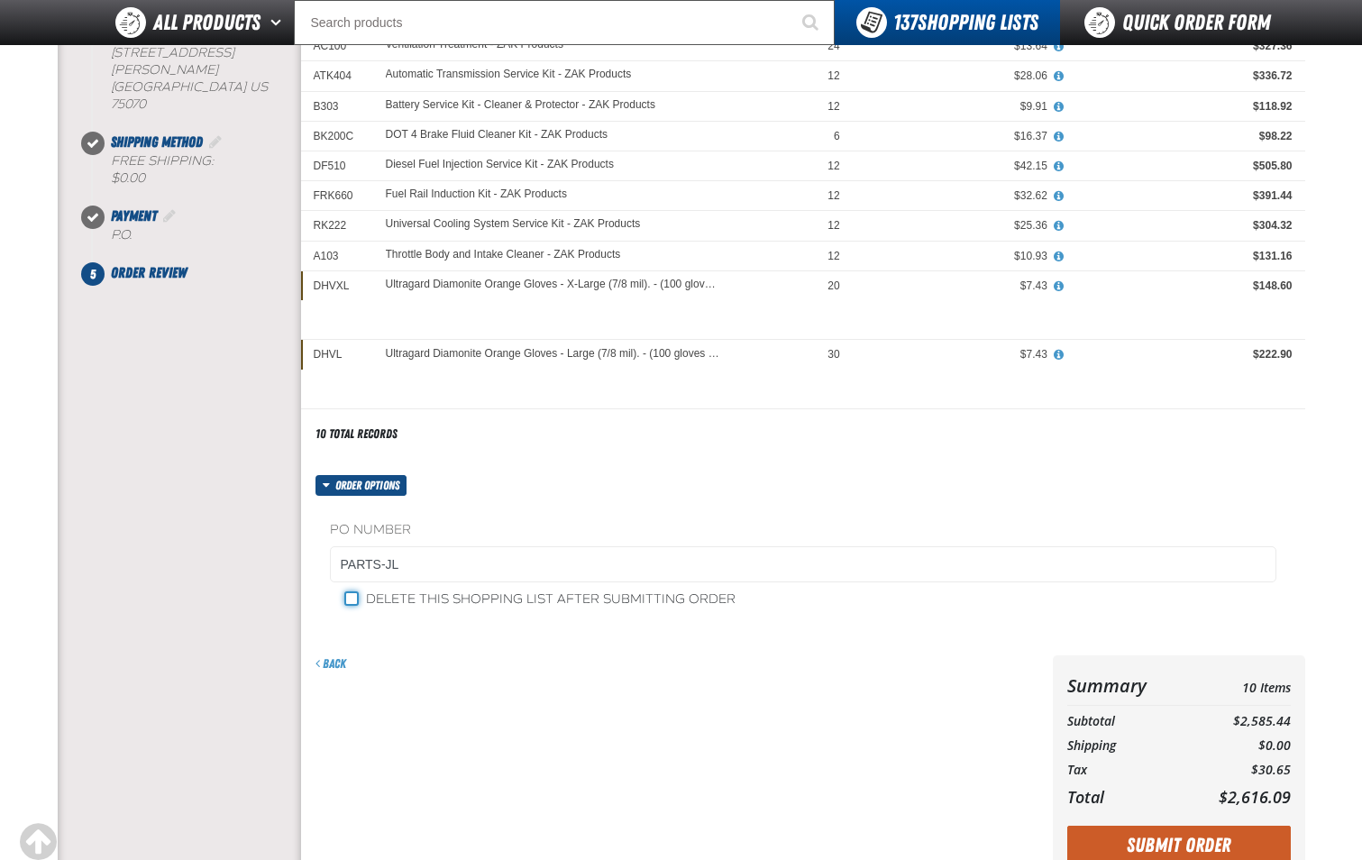
click at [353, 600] on input "Delete this shopping list after submitting order" at bounding box center [351, 598] width 14 height 14
checkbox input "true"
click at [1167, 841] on button "Submit Order" at bounding box center [1179, 846] width 224 height 40
